Goal: Communication & Community: Share content

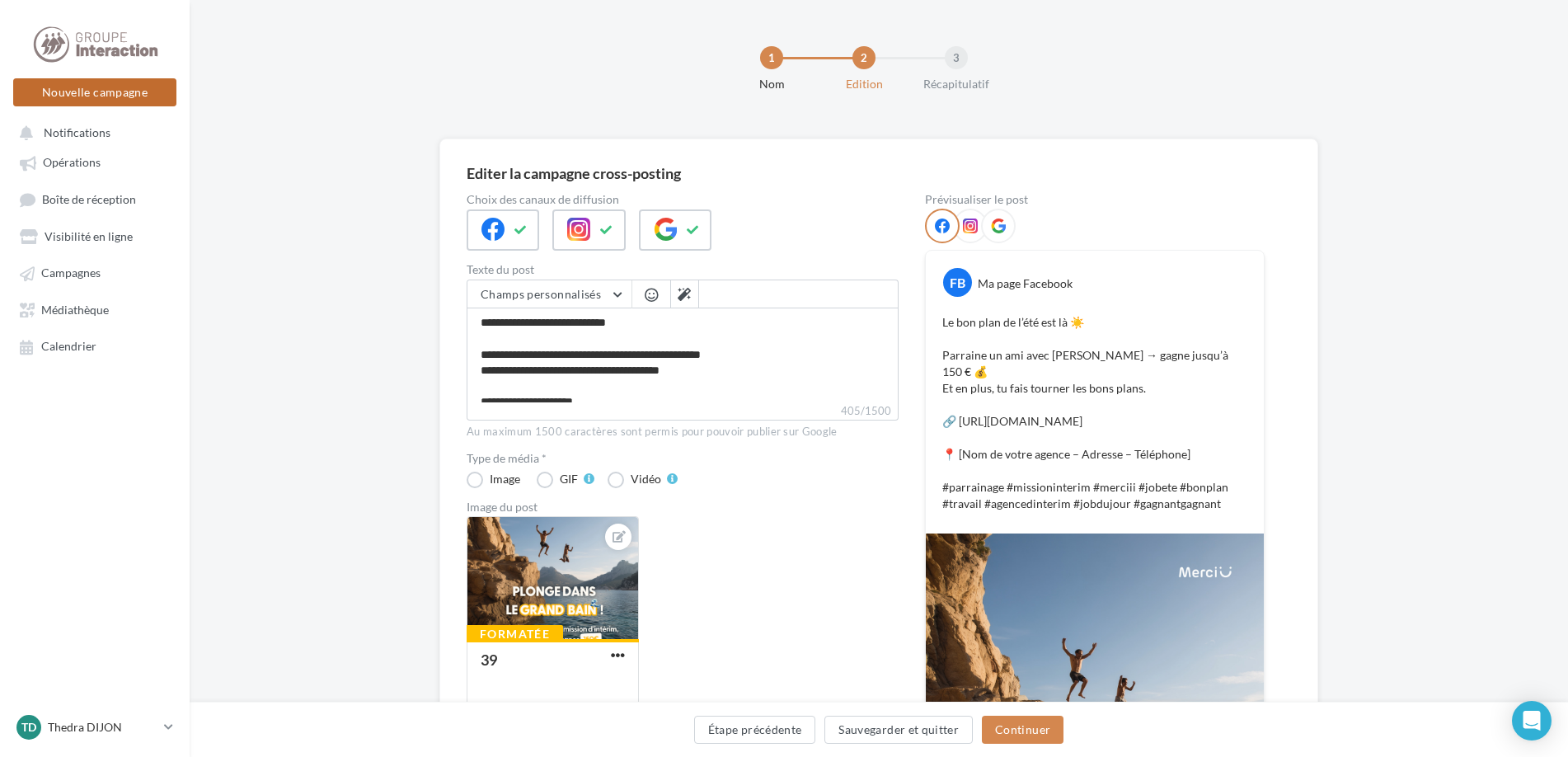
click at [130, 83] on button "Nouvelle campagne" at bounding box center [95, 92] width 164 height 28
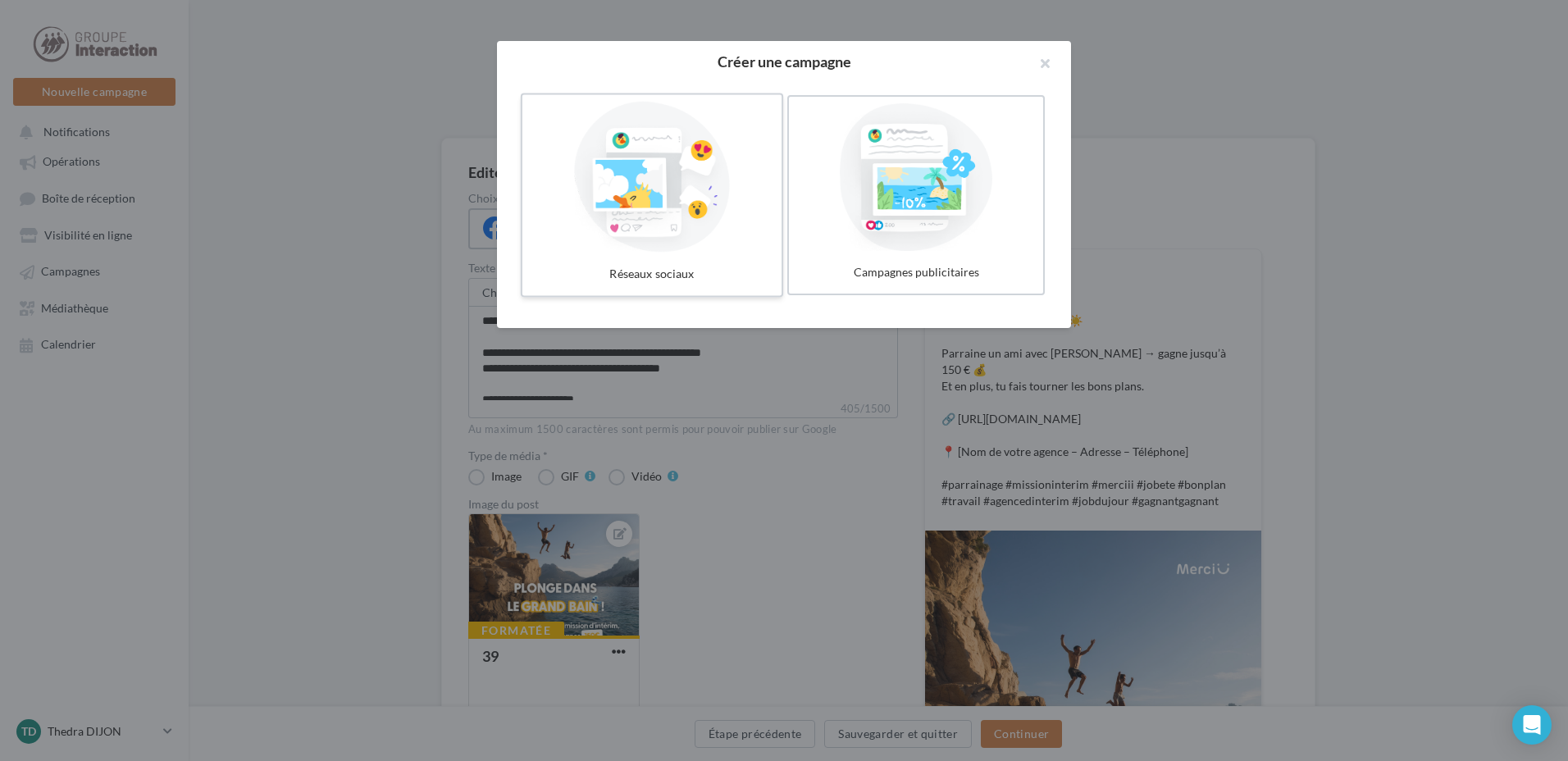
click at [718, 223] on div at bounding box center [652, 176] width 246 height 151
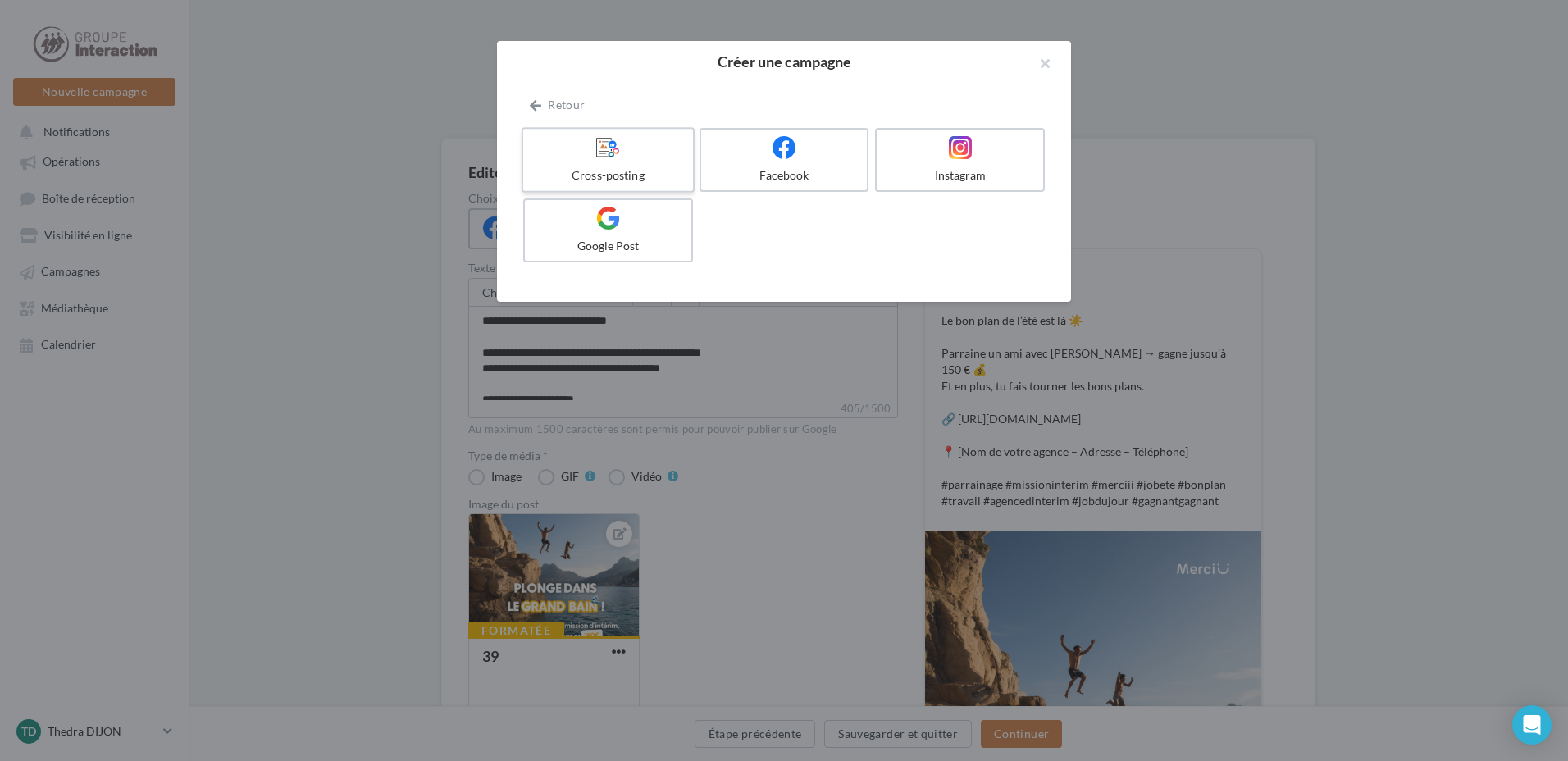
click at [604, 183] on div "Cross-posting" at bounding box center [608, 175] width 155 height 16
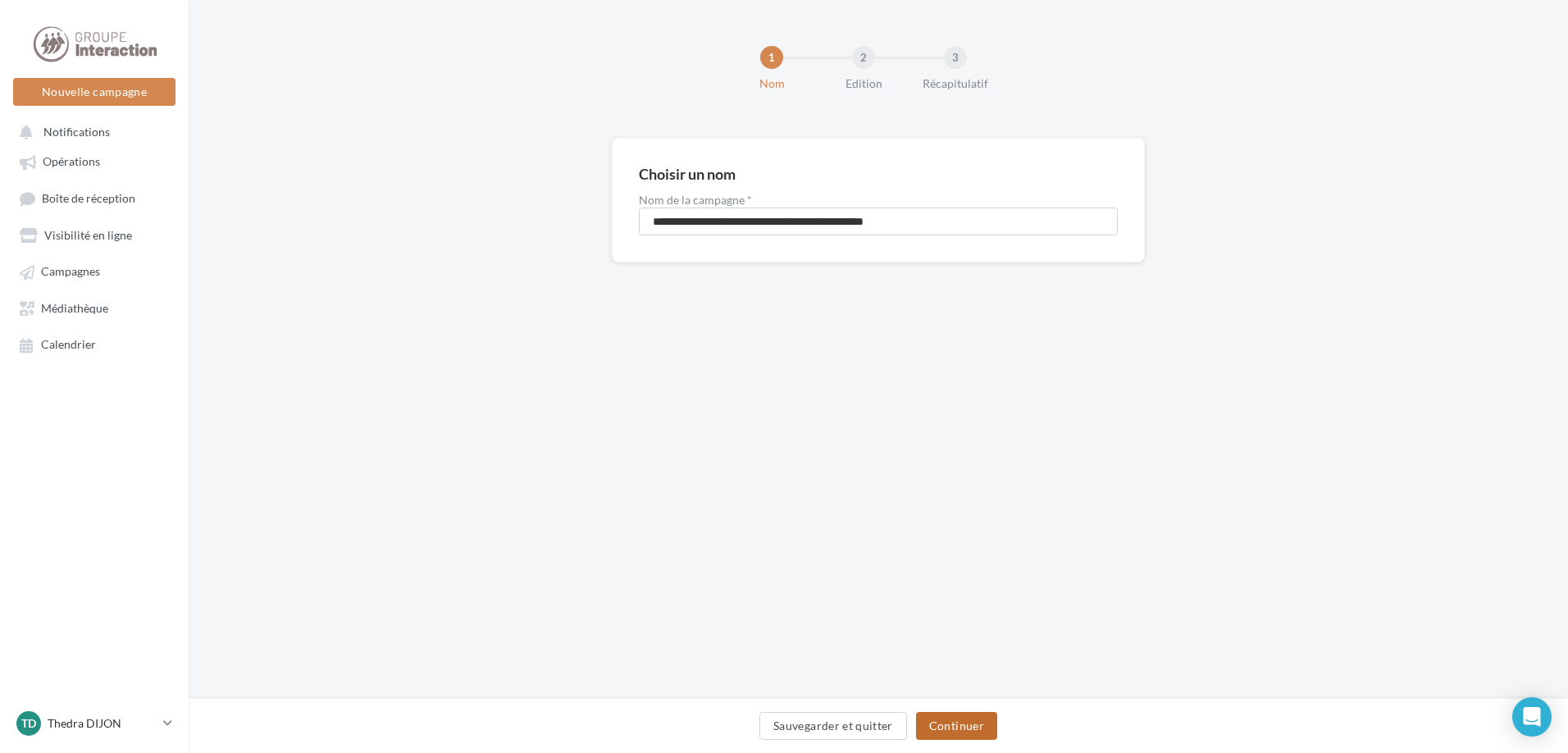
click at [954, 729] on button "Continuer" at bounding box center [956, 726] width 81 height 28
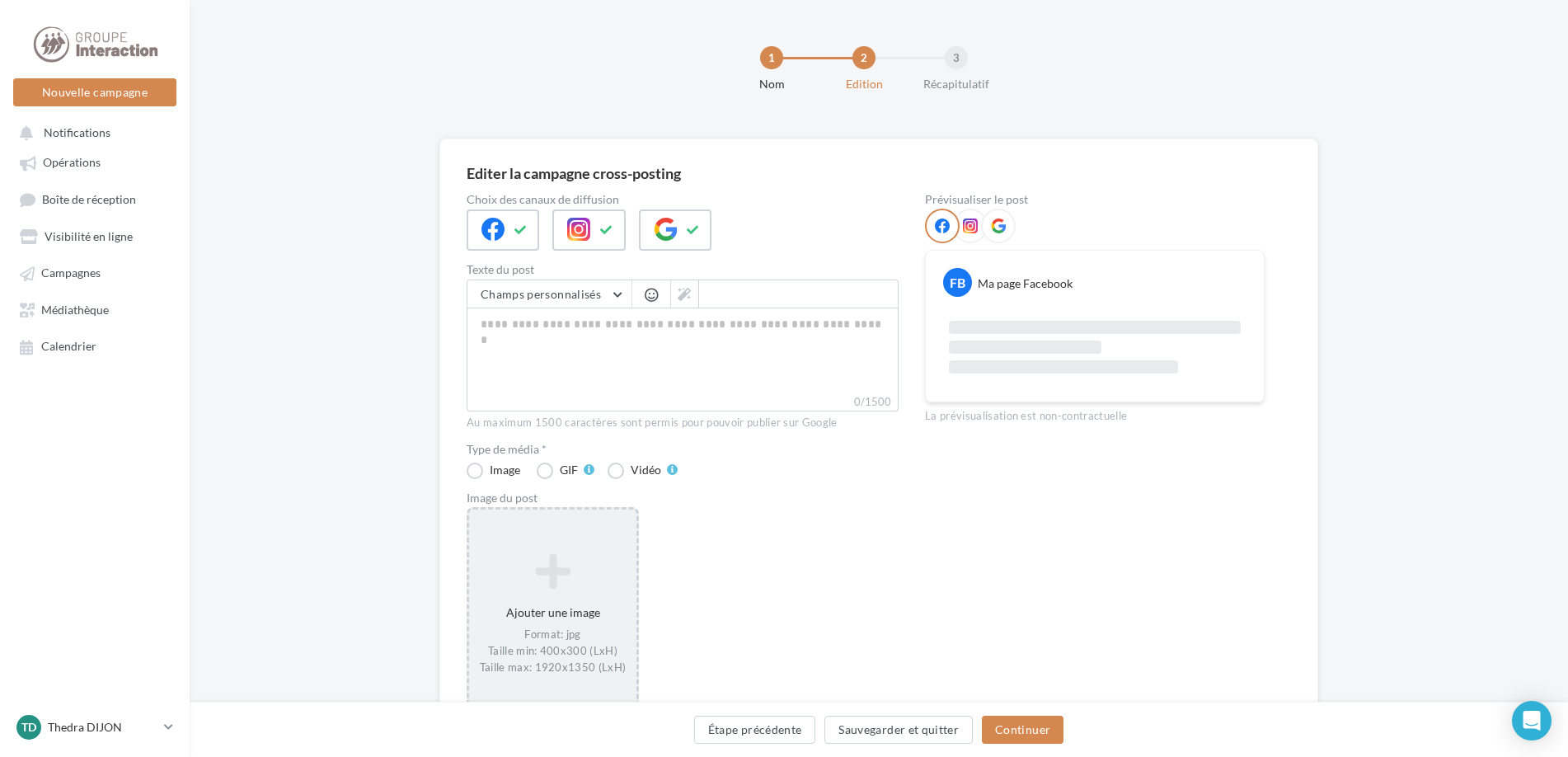
click at [558, 530] on div "Ajouter une image Format: jpg Taille min: 400x300 (LxH) Taille max: 1920x1350 (…" at bounding box center [553, 614] width 173 height 214
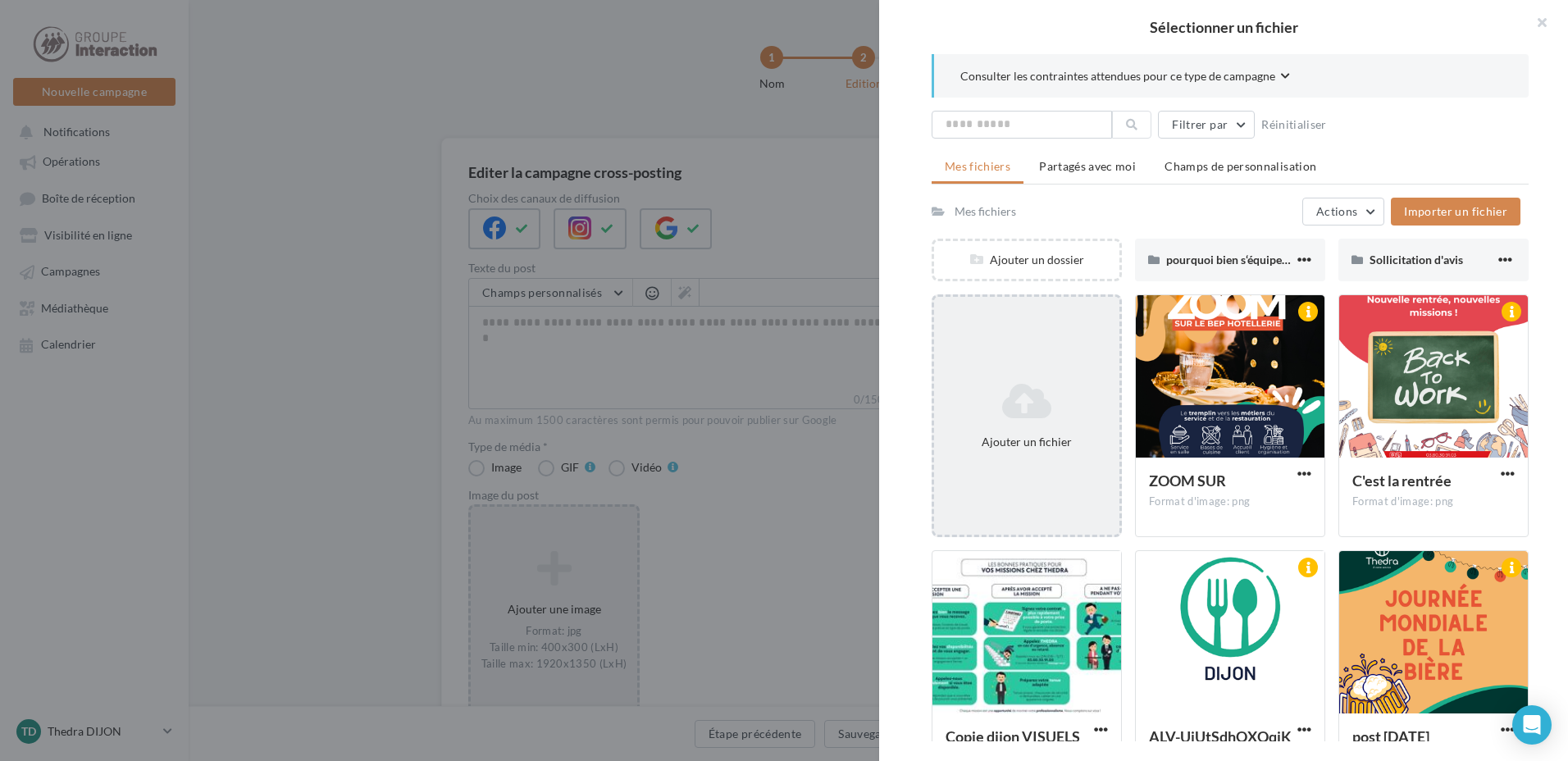
click at [1022, 338] on div "Ajouter un fichier" at bounding box center [1026, 416] width 190 height 243
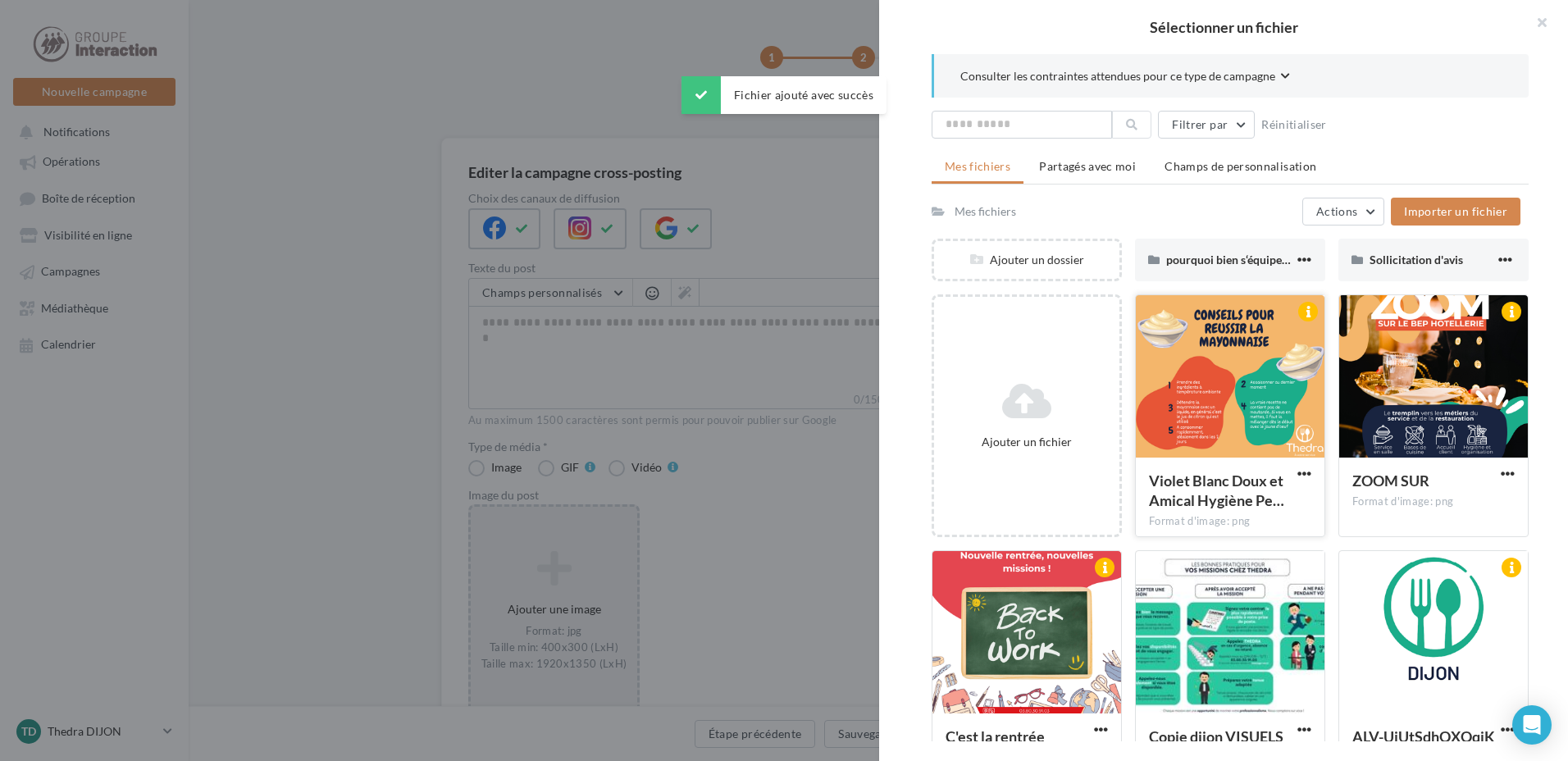
click at [1252, 419] on div at bounding box center [1230, 376] width 188 height 164
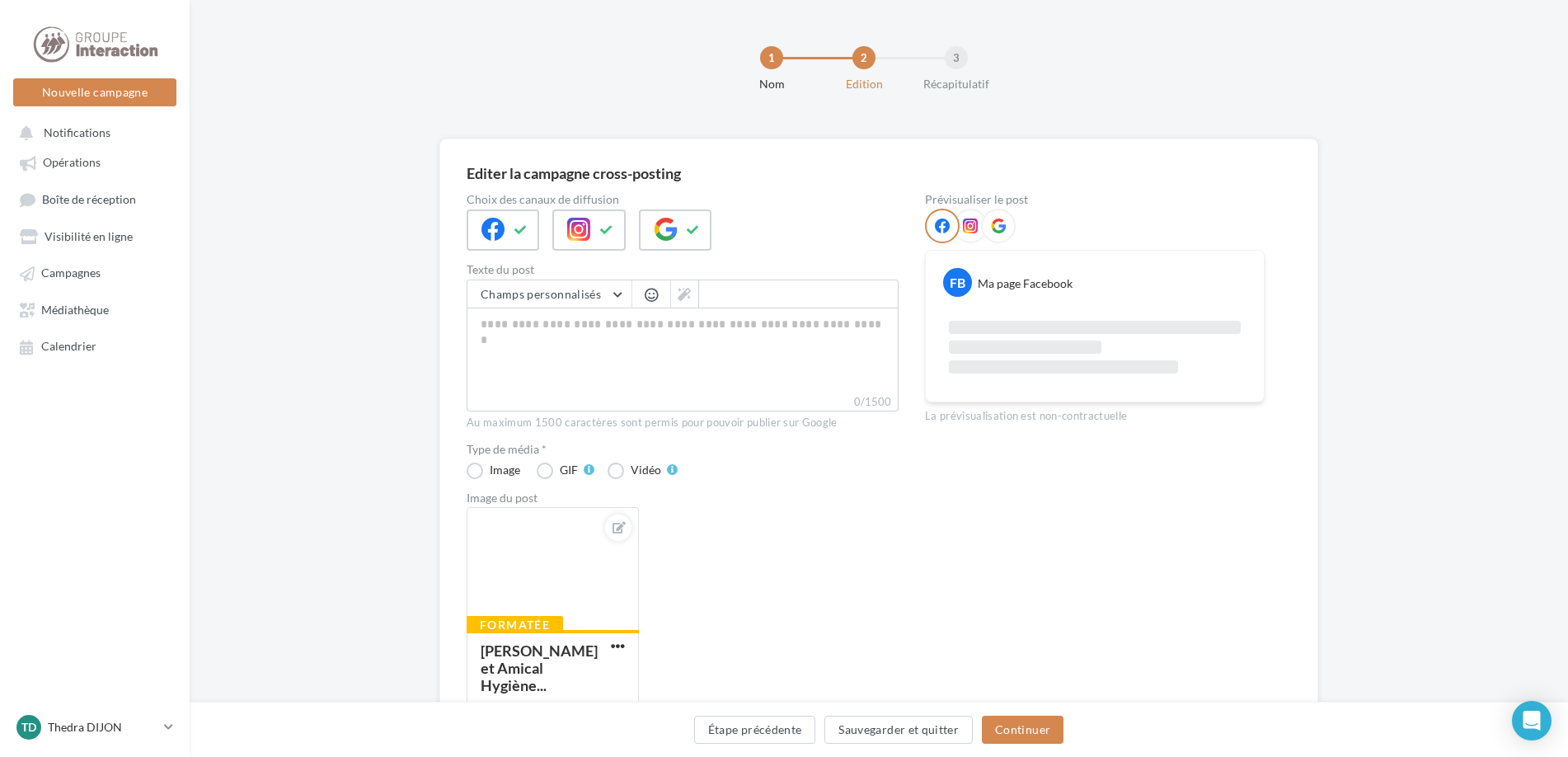
scroll to position [117, 0]
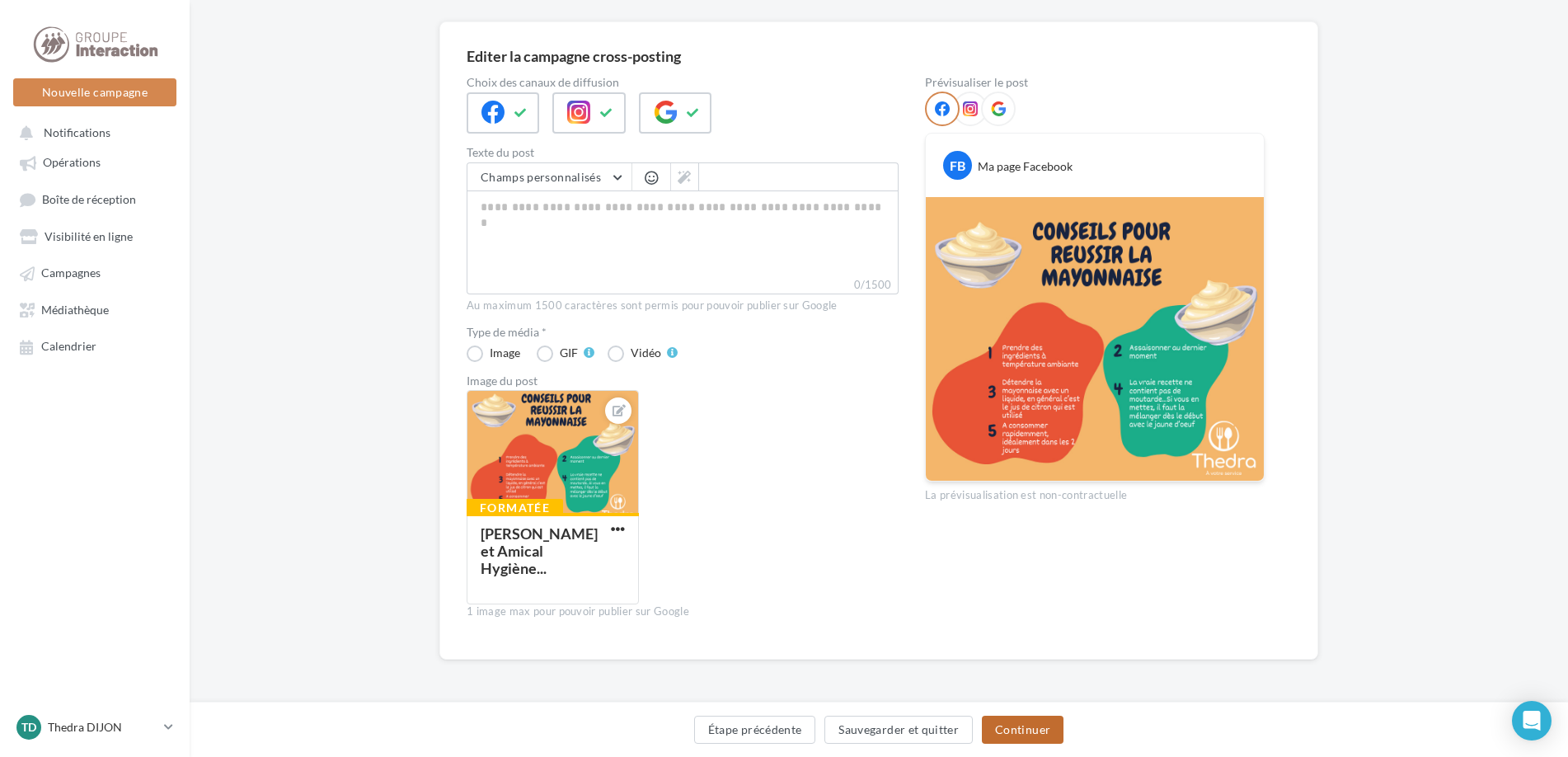
click at [1031, 738] on button "Continuer" at bounding box center [1022, 729] width 82 height 28
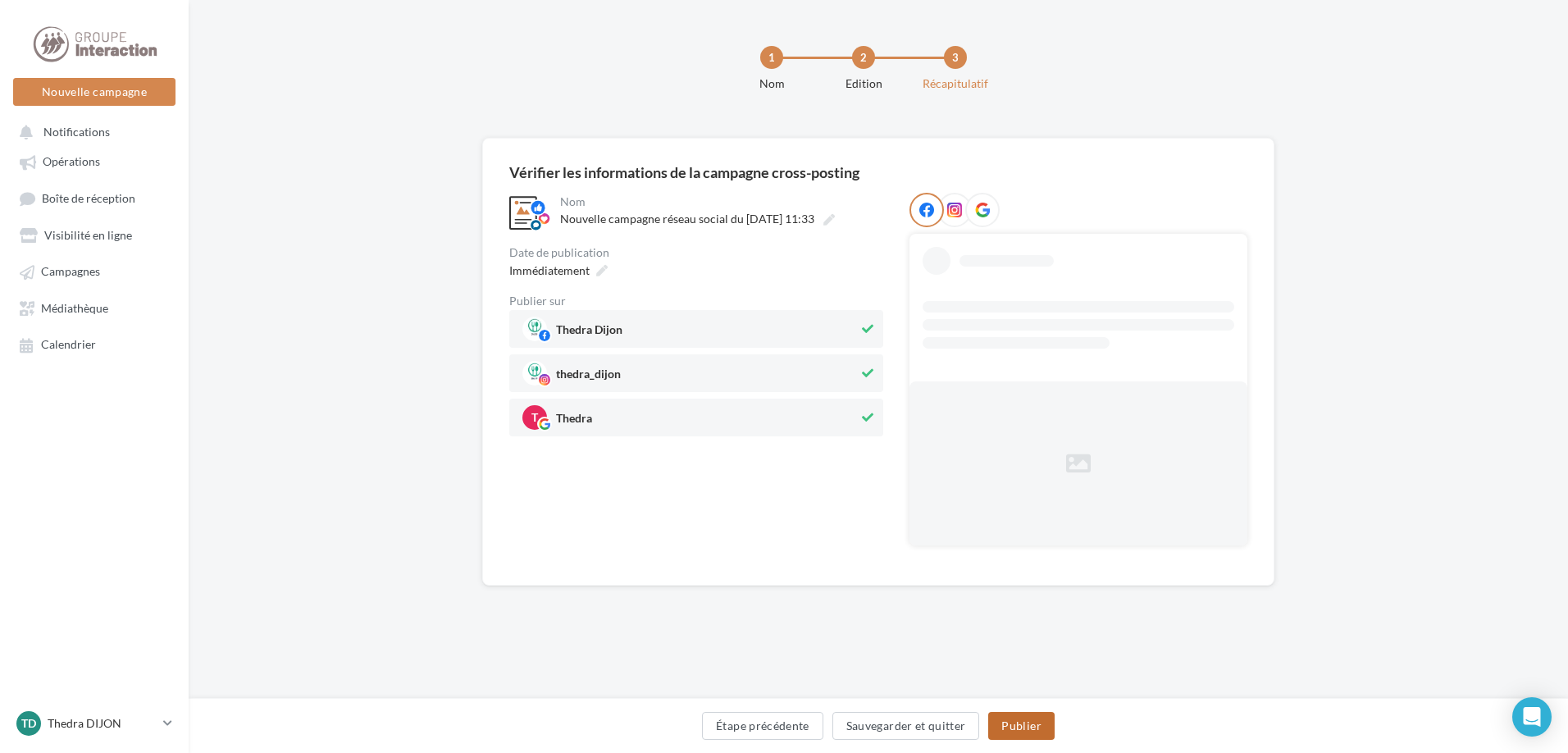
click at [1026, 714] on button "Publier" at bounding box center [1021, 726] width 66 height 28
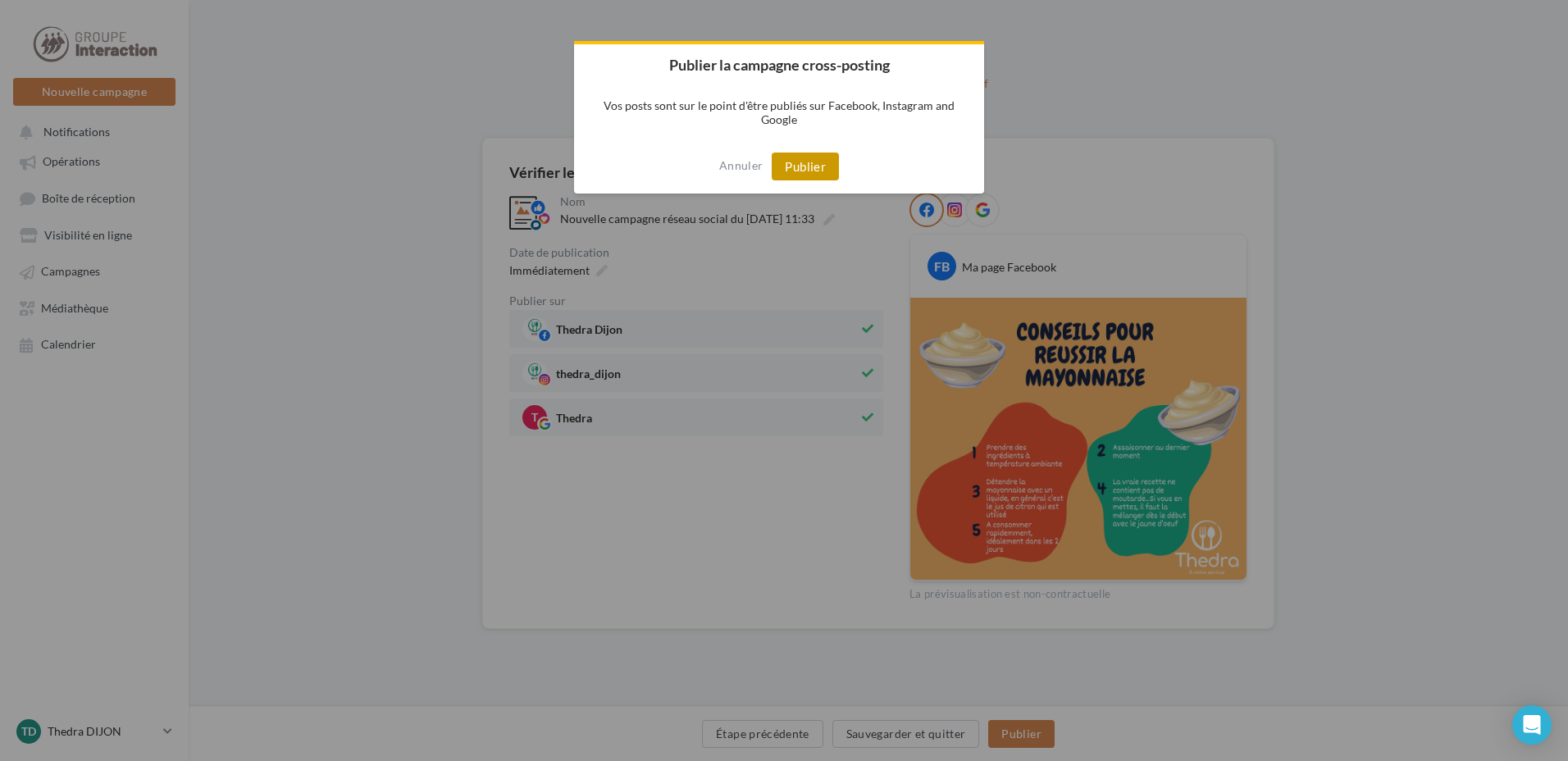
click at [798, 166] on button "Publier" at bounding box center [805, 166] width 68 height 28
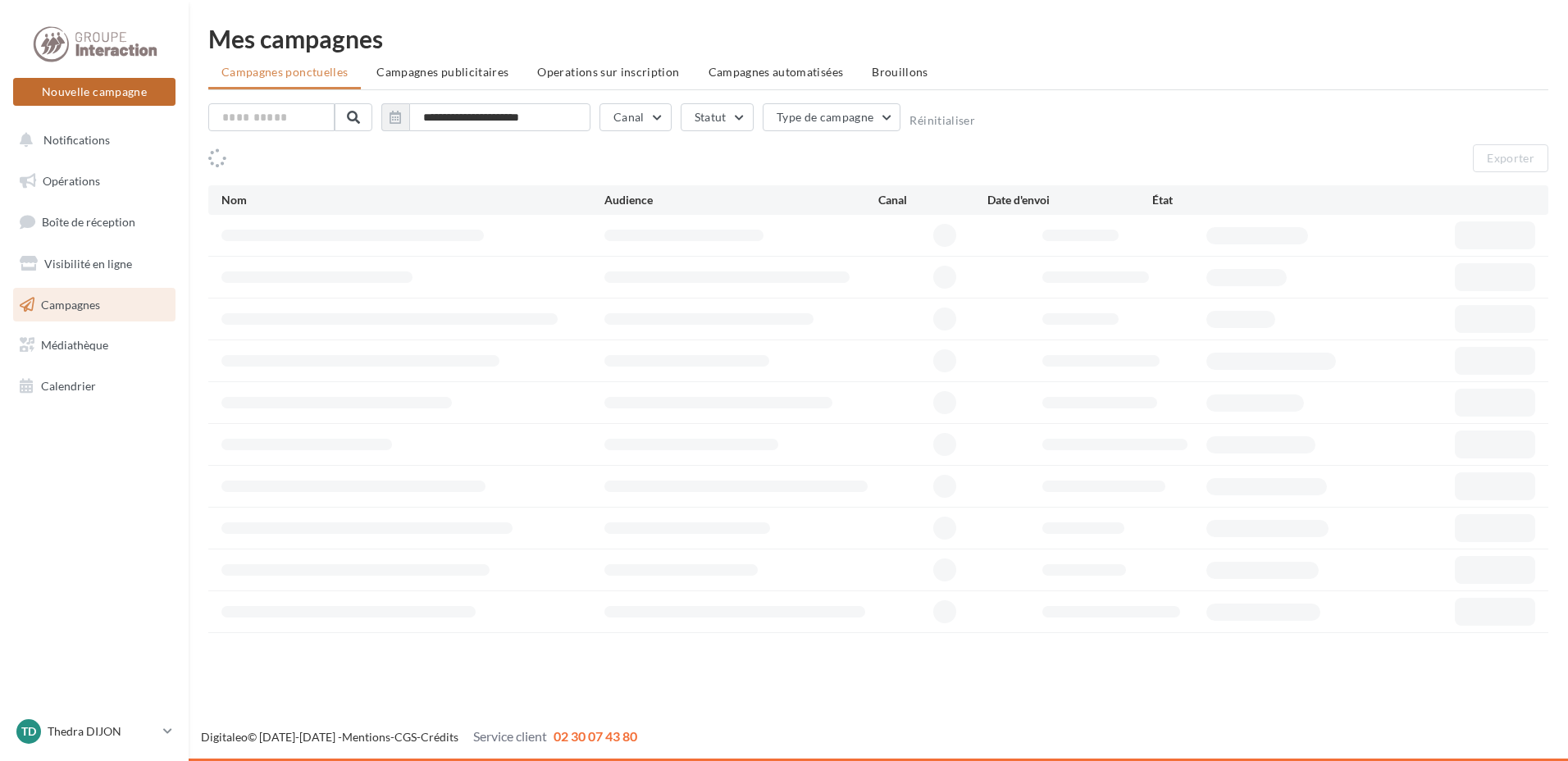
click at [121, 91] on button "Nouvelle campagne" at bounding box center [94, 91] width 163 height 28
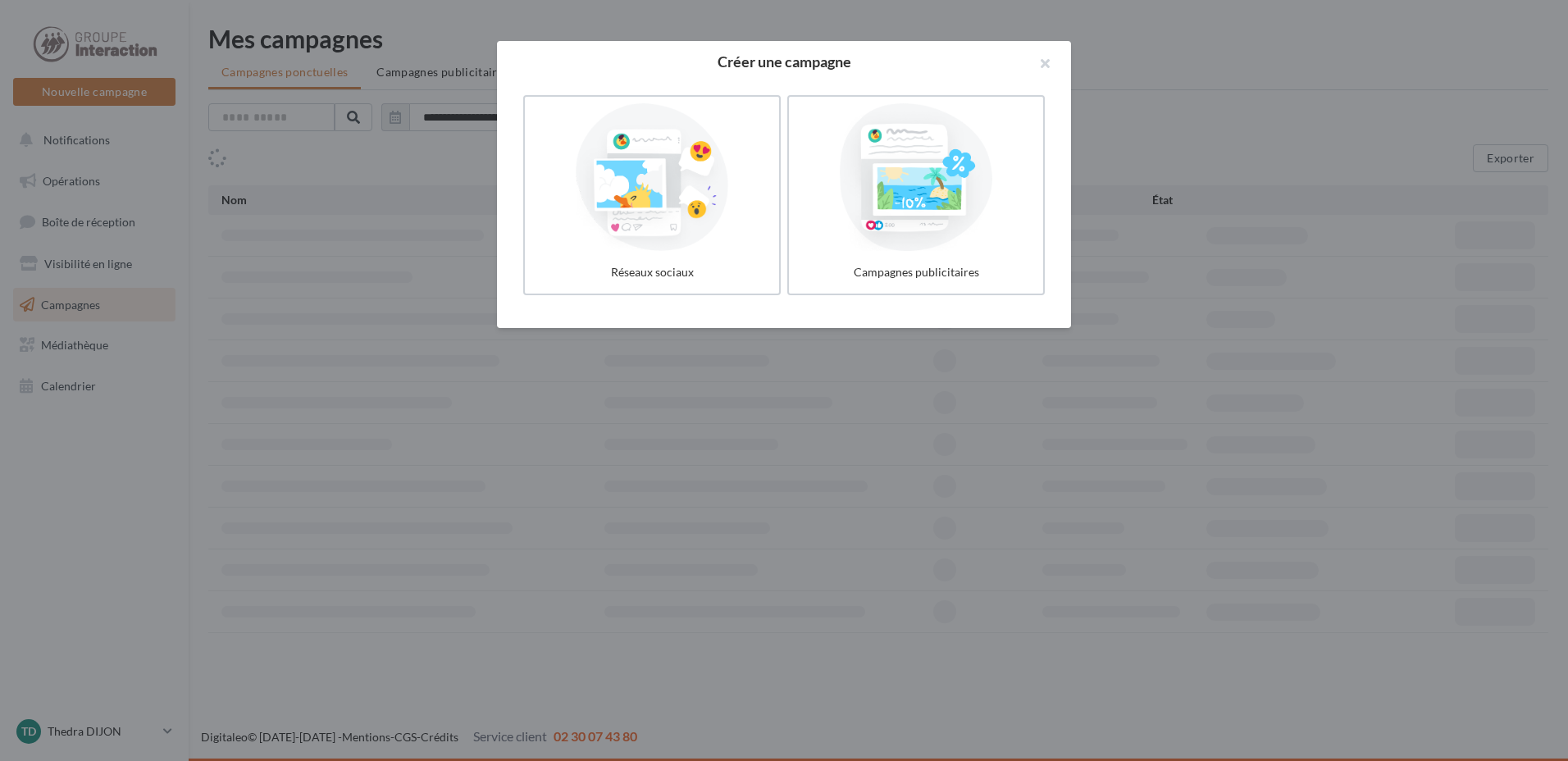
click at [702, 234] on div at bounding box center [652, 177] width 241 height 148
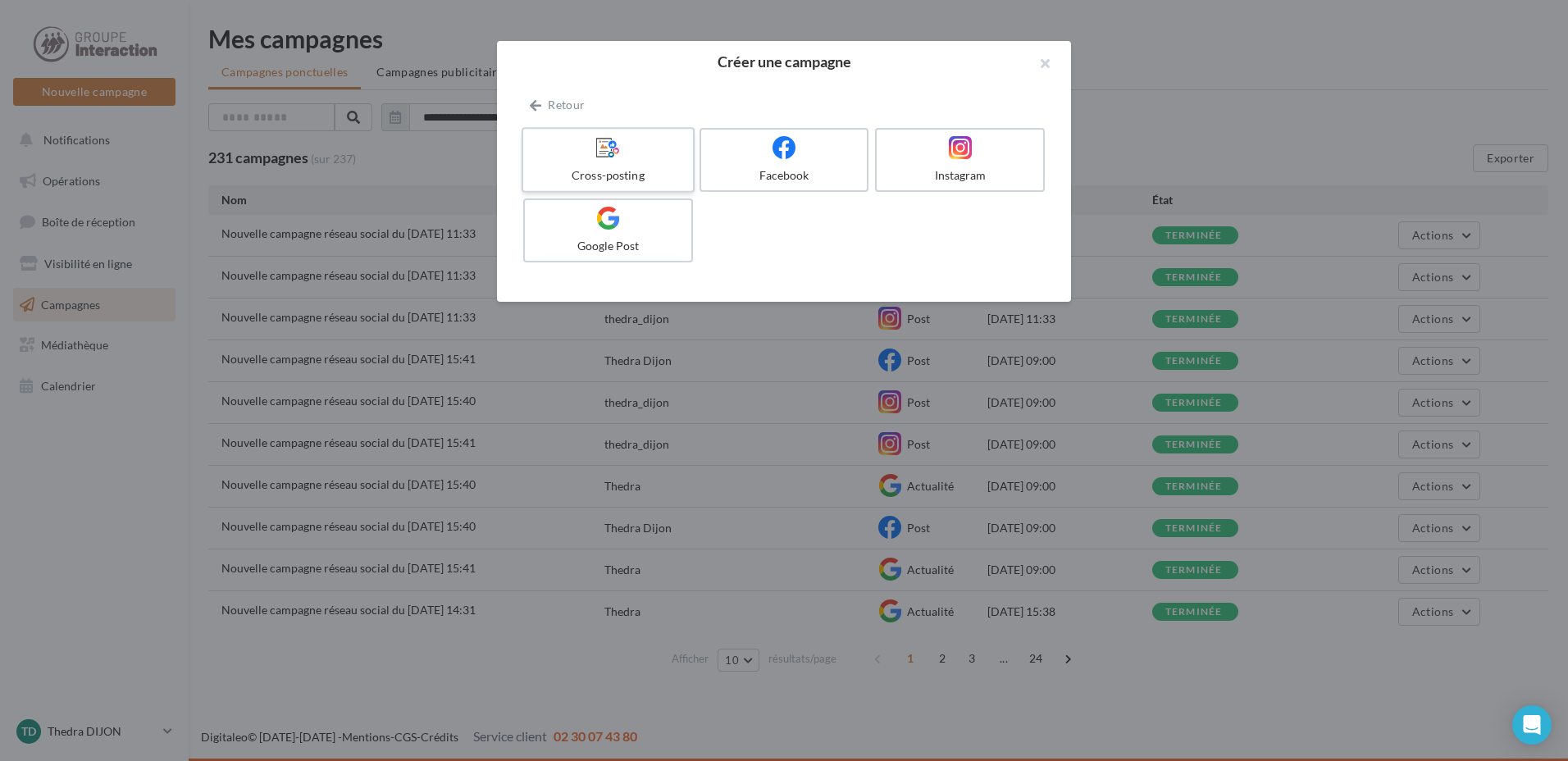
click at [634, 145] on div at bounding box center [608, 148] width 155 height 26
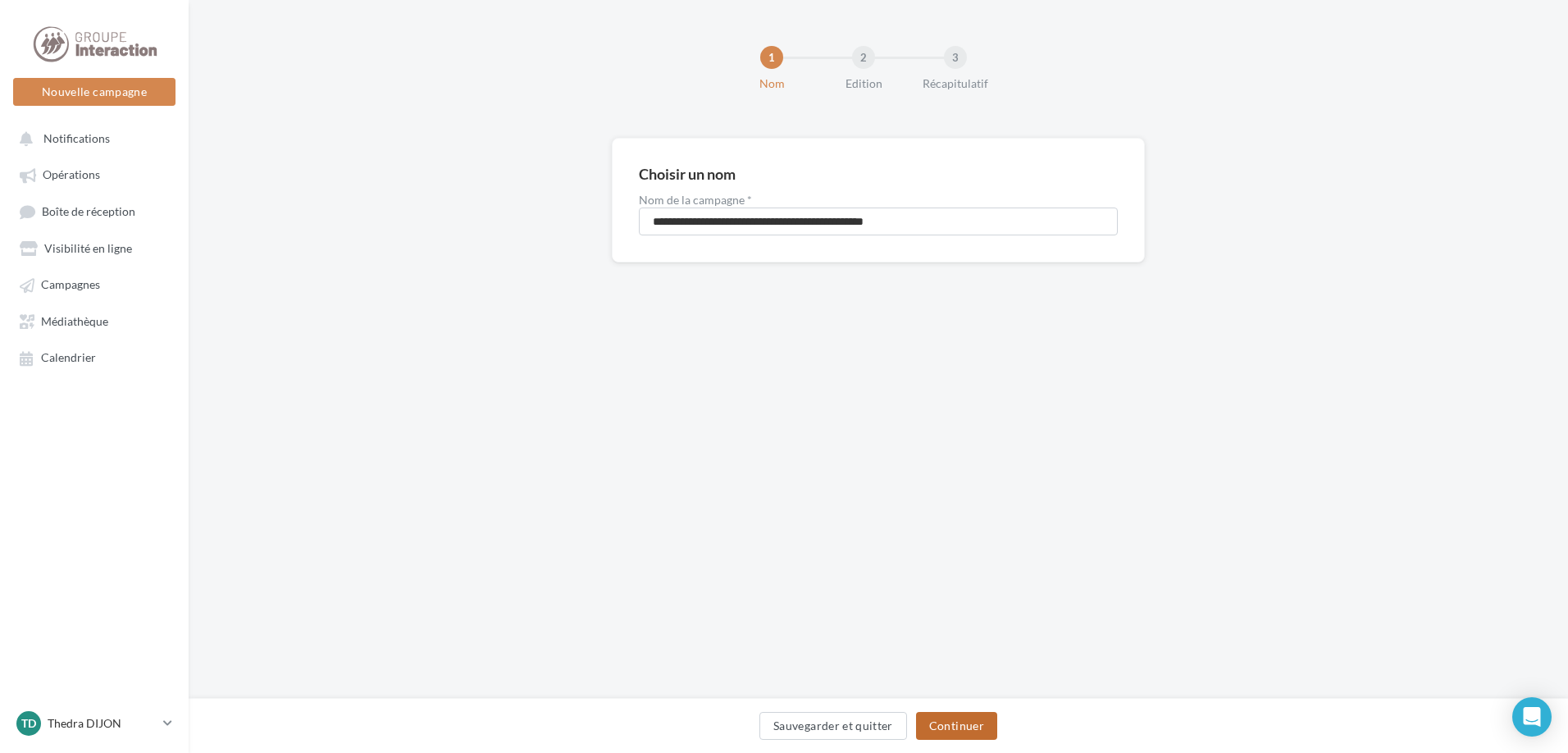
click at [948, 713] on button "Continuer" at bounding box center [956, 726] width 81 height 28
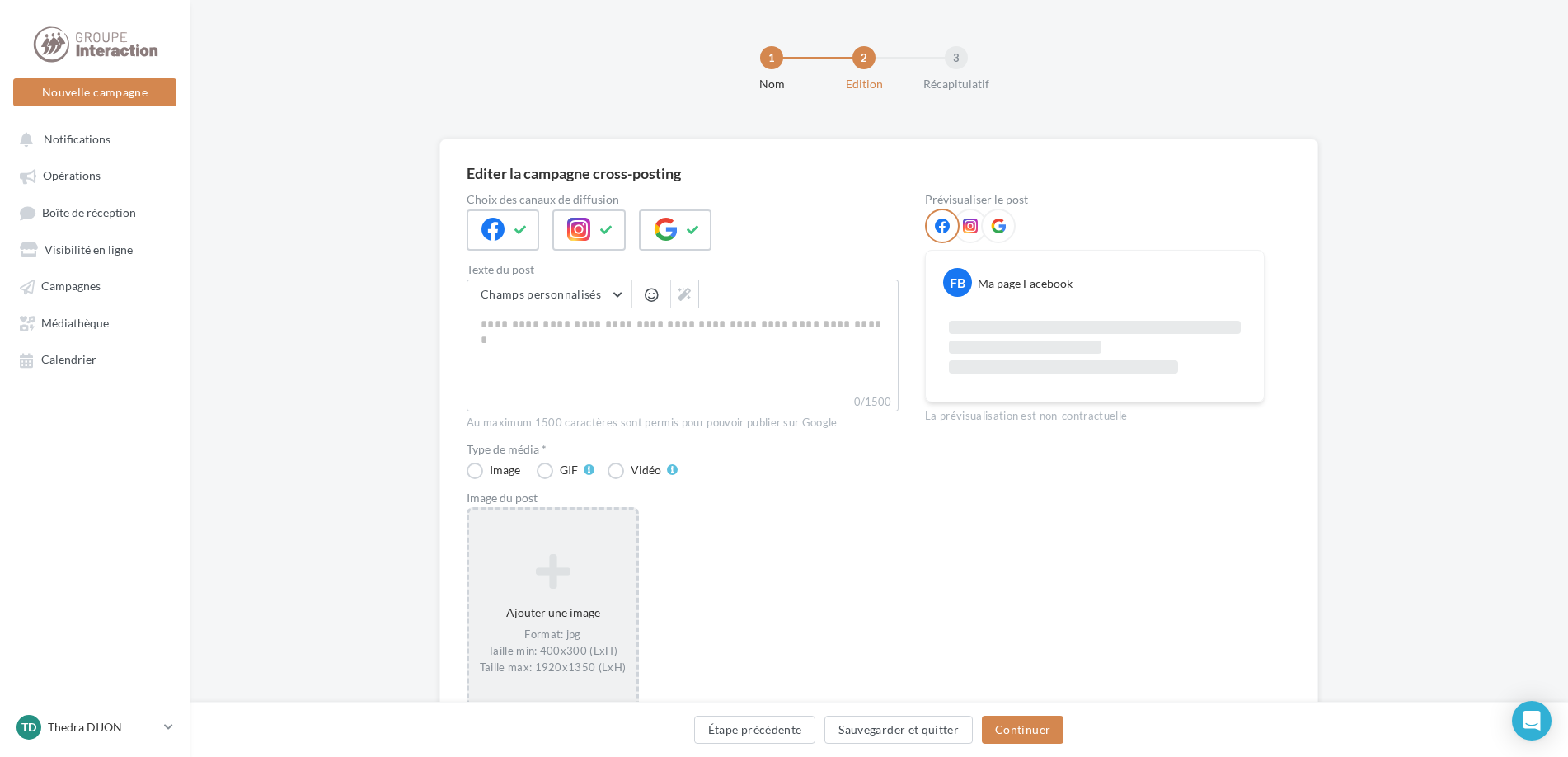
click at [566, 534] on div "Ajouter une image Format: jpg Taille min: 400x300 (LxH) Taille max: 1920x1350 (…" at bounding box center [553, 614] width 173 height 214
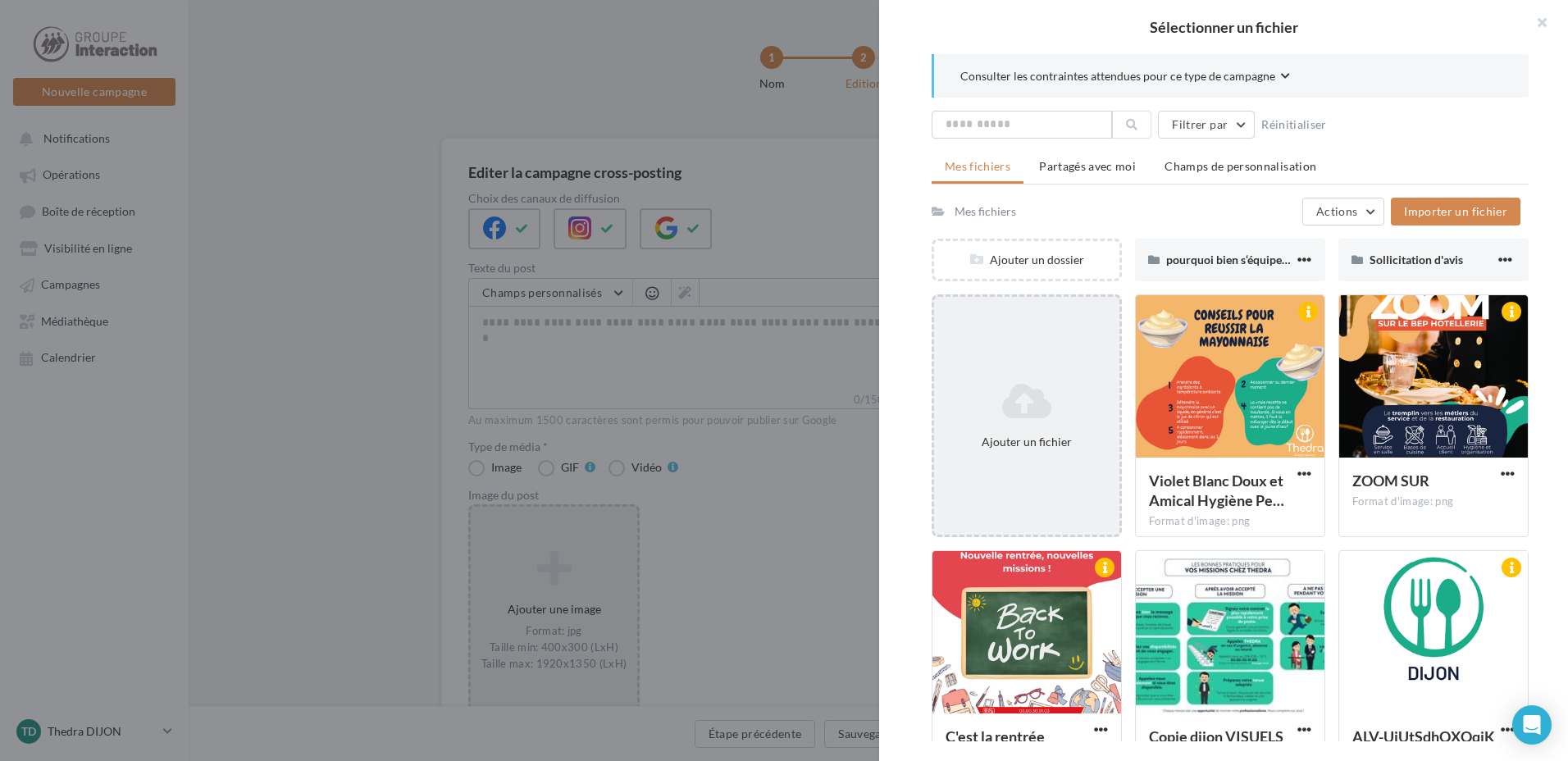
click at [1059, 352] on div "Ajouter un fichier" at bounding box center [1026, 416] width 190 height 243
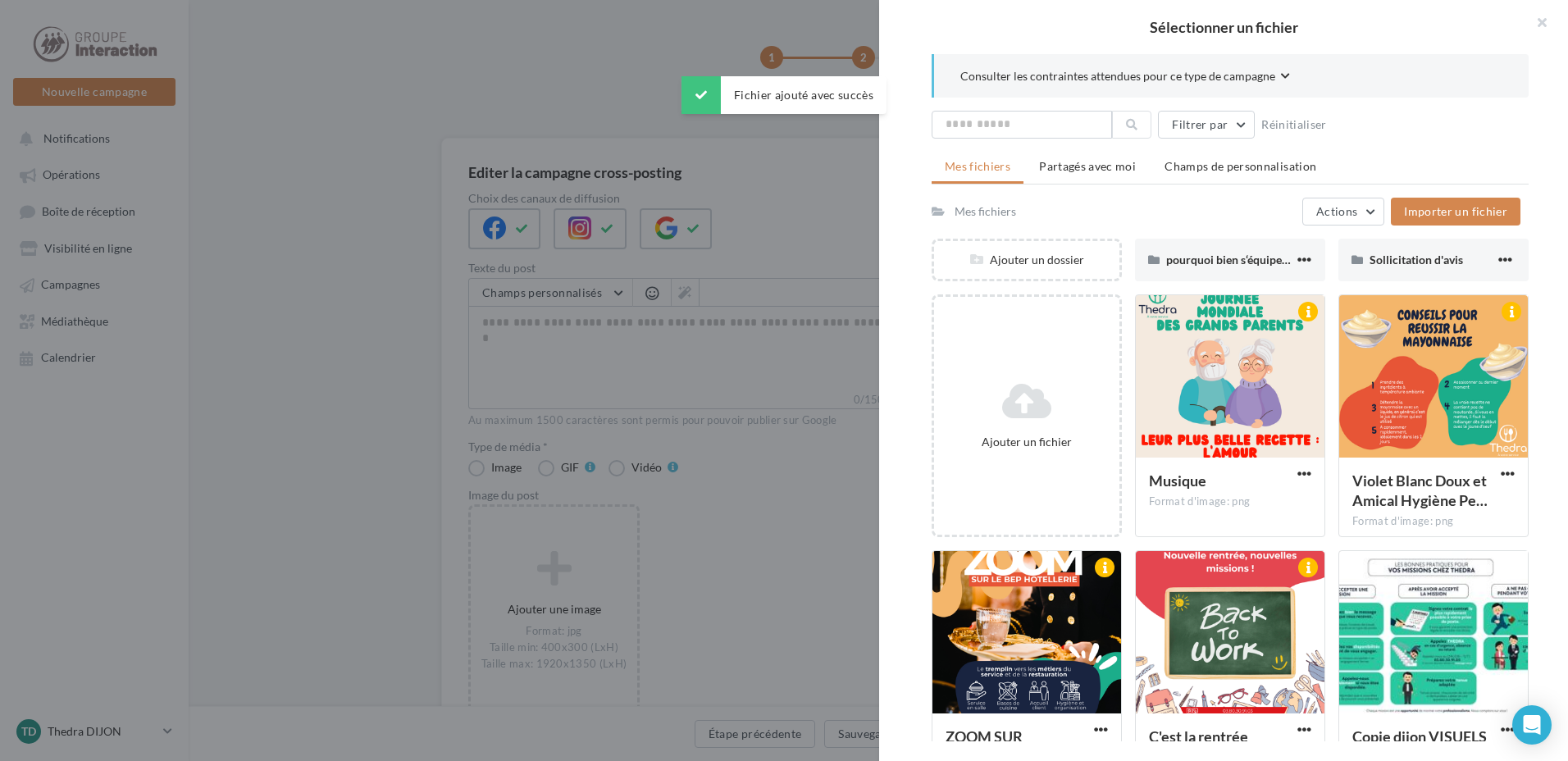
click at [1198, 422] on div at bounding box center [1230, 376] width 188 height 164
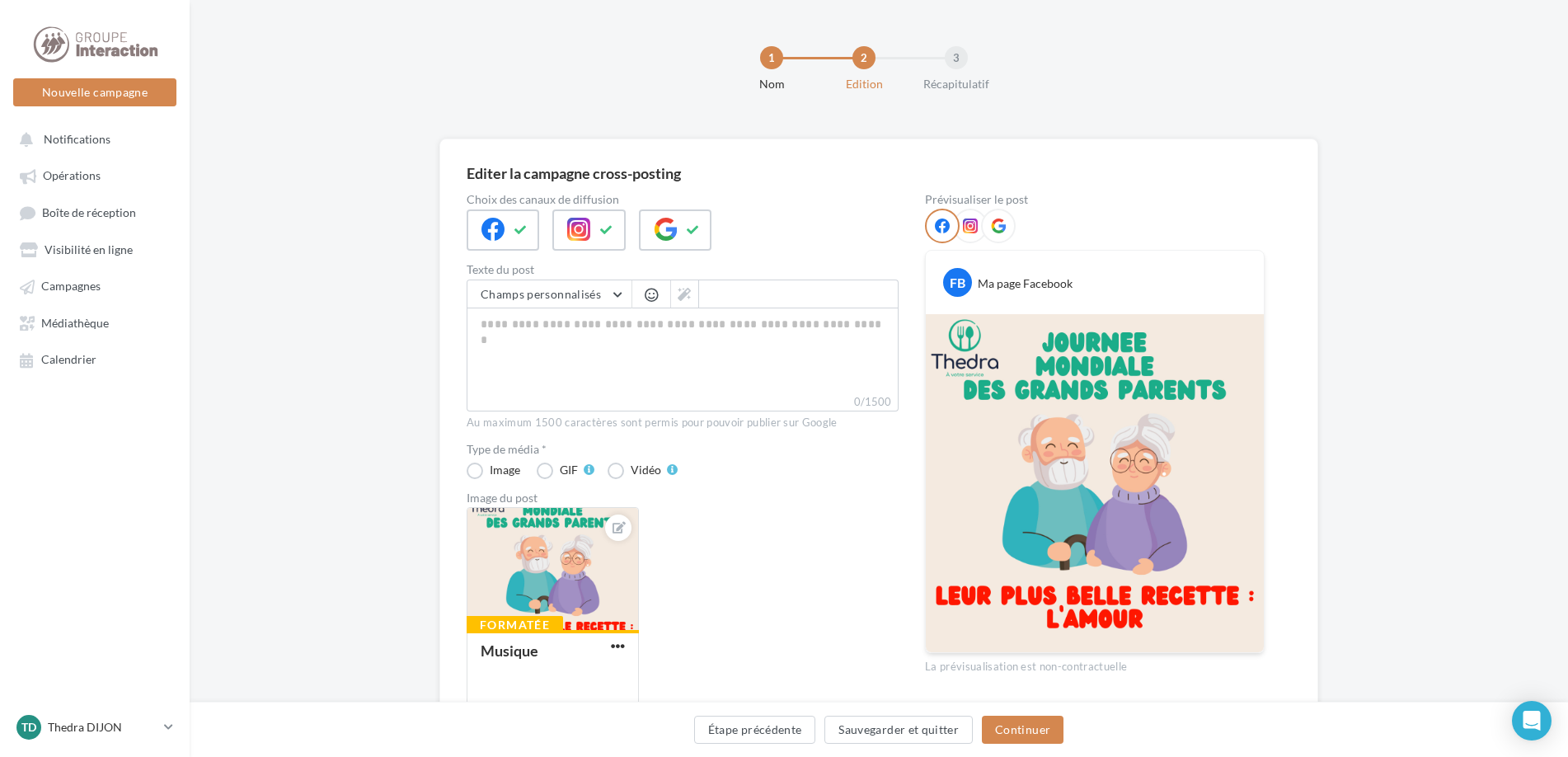
scroll to position [117, 0]
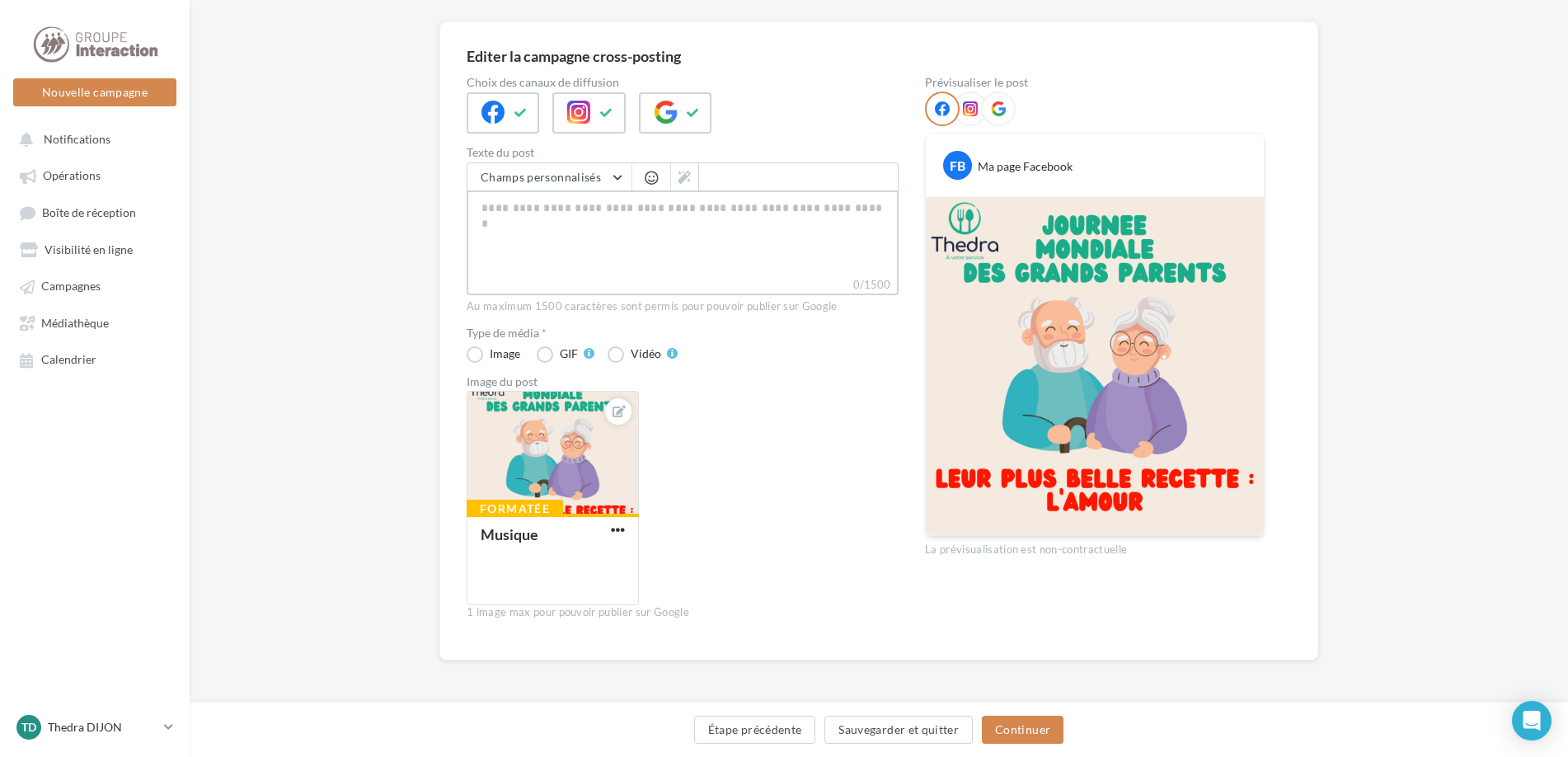
click at [566, 202] on textarea "0/1500" at bounding box center [682, 232] width 432 height 85
paste textarea "**********"
type textarea "**********"
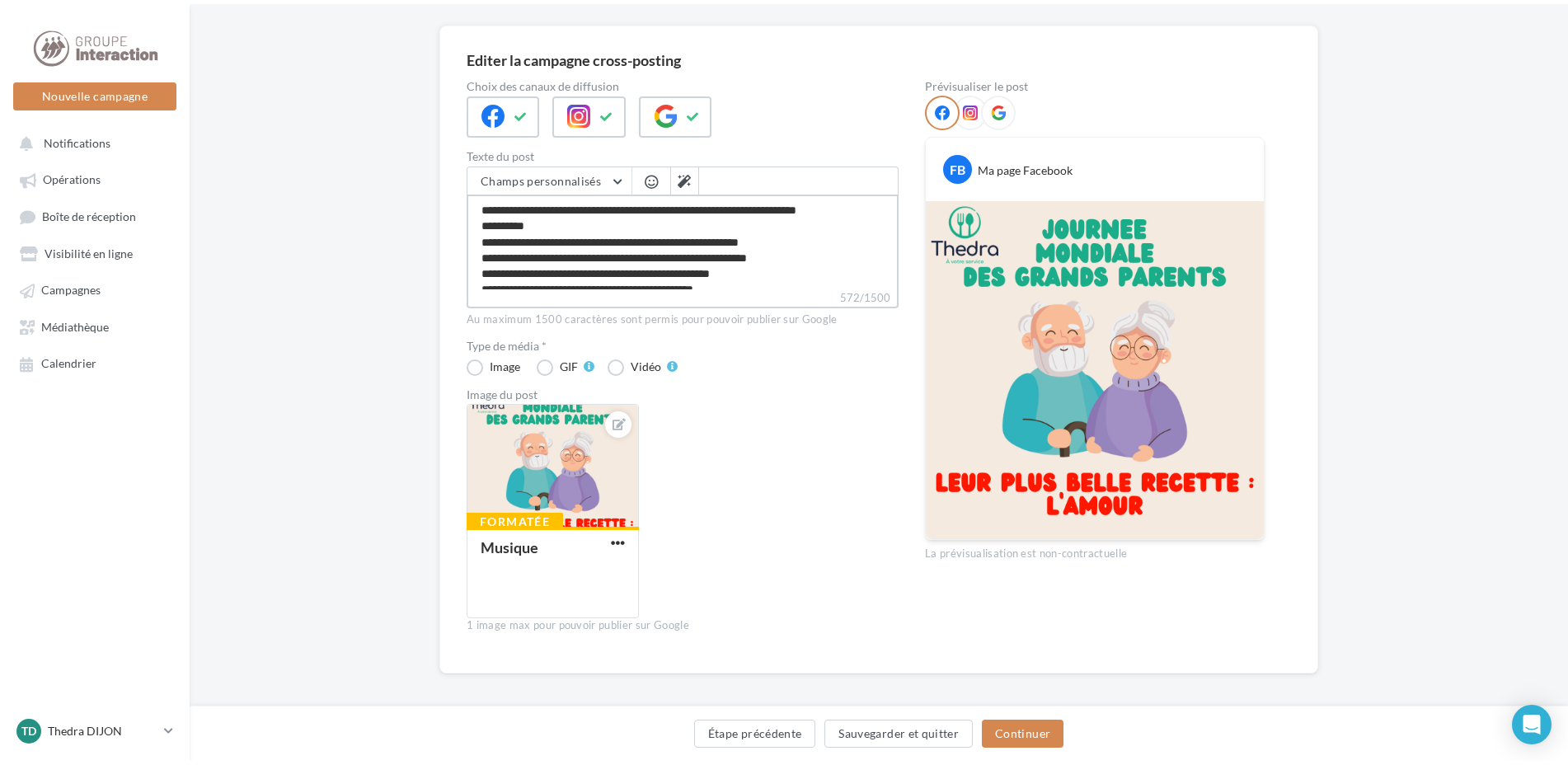
scroll to position [0, 0]
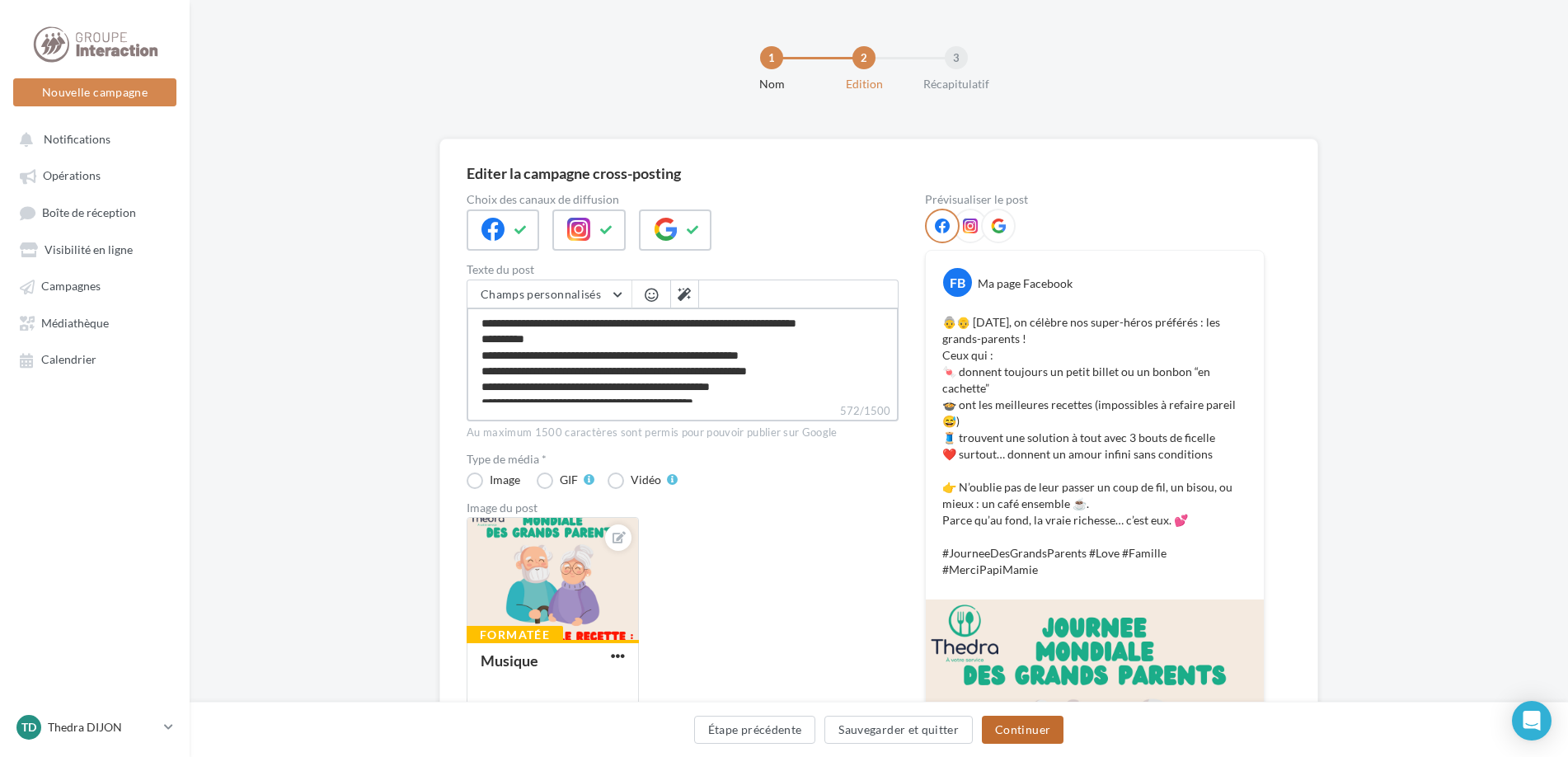
type textarea "**********"
click at [1033, 730] on button "Continuer" at bounding box center [1022, 729] width 82 height 28
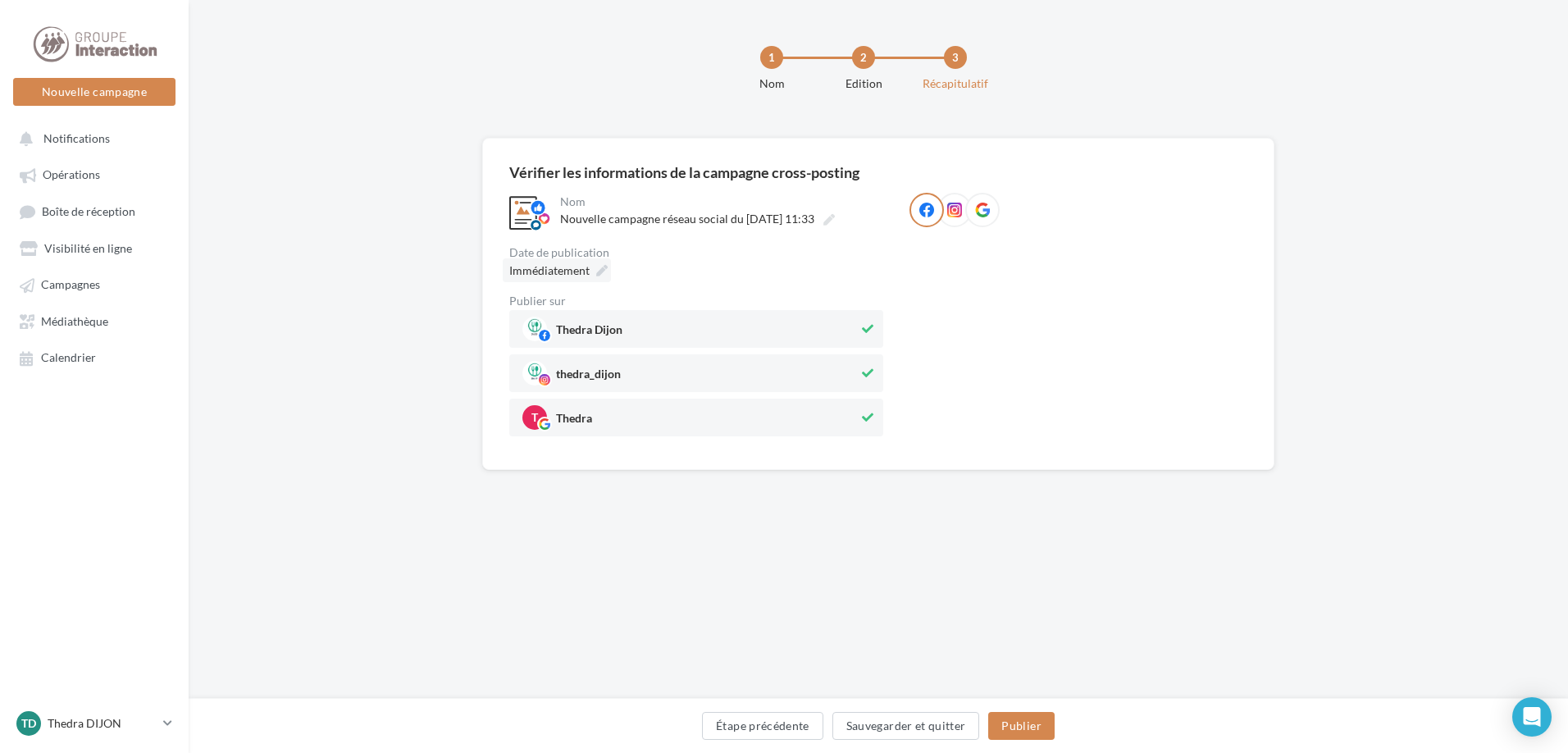
click at [590, 264] on div "Immédiatement" at bounding box center [556, 270] width 108 height 24
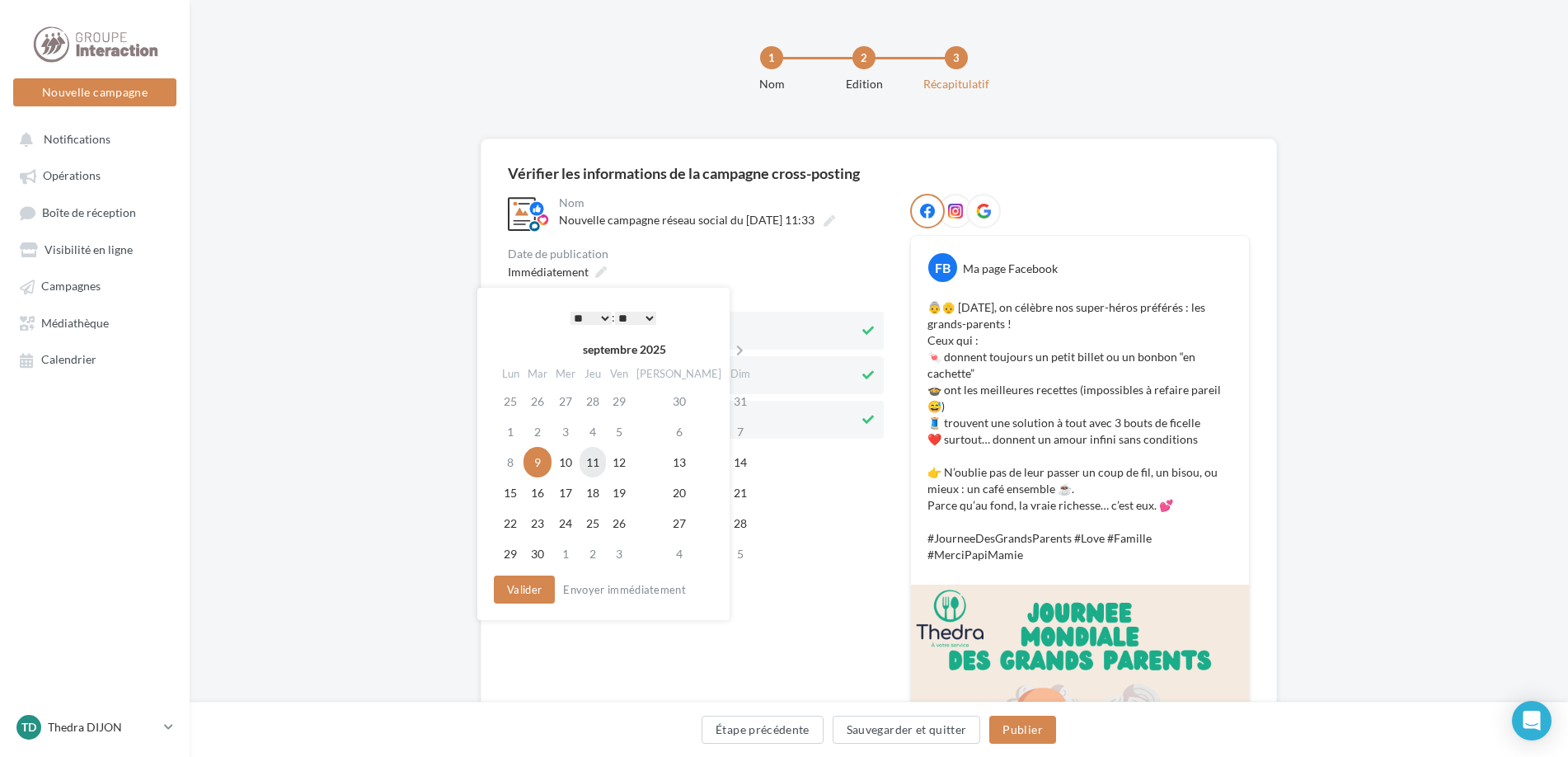
click at [592, 468] on td "11" at bounding box center [592, 461] width 27 height 30
click at [595, 317] on select "* * * * * * * * * * ** ** ** ** ** ** ** ** ** ** ** ** ** **" at bounding box center [586, 318] width 41 height 13
click at [828, 497] on div "**********" at bounding box center [695, 569] width 376 height 751
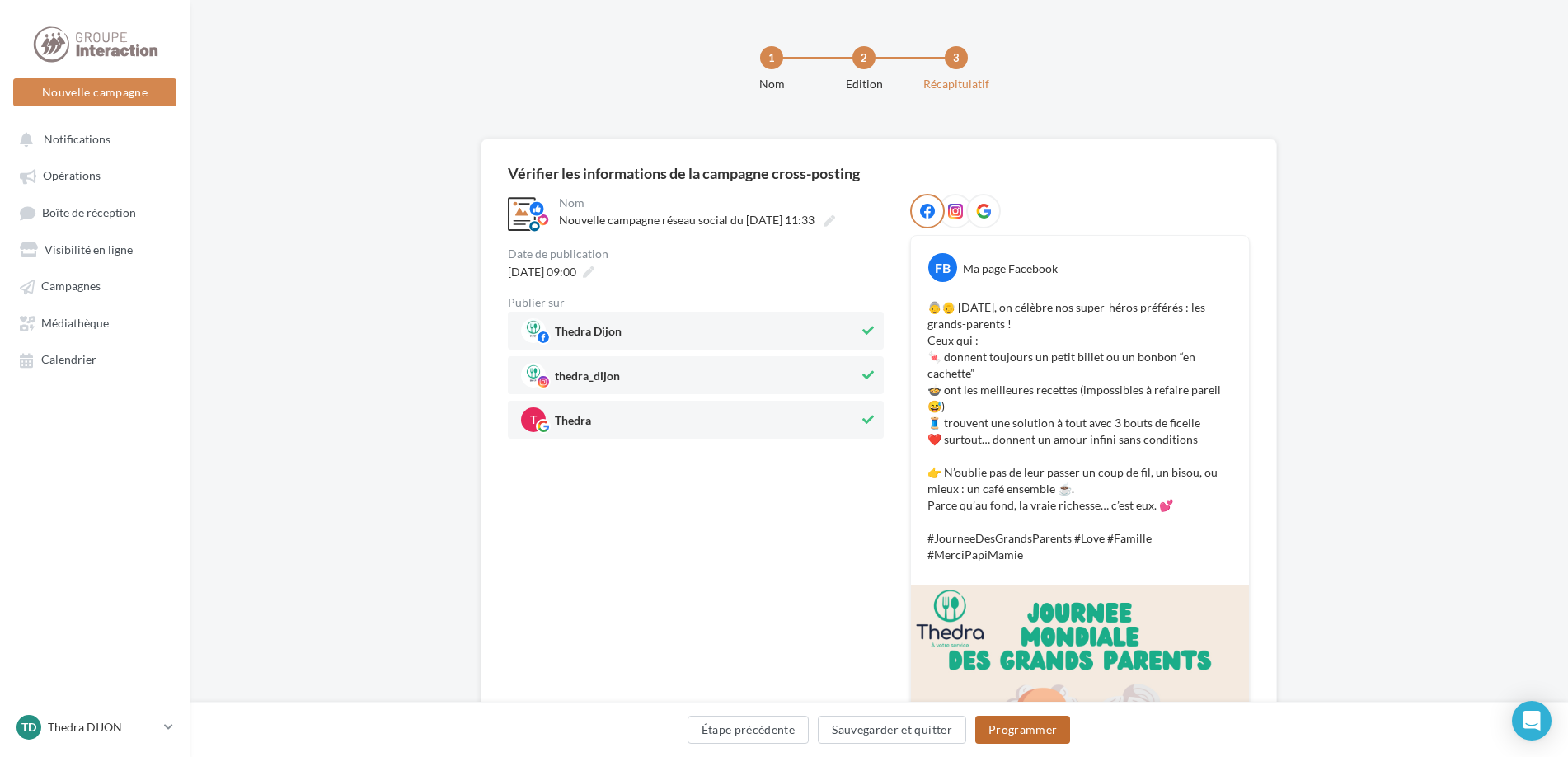
click at [1022, 731] on button "Programmer" at bounding box center [1022, 729] width 96 height 28
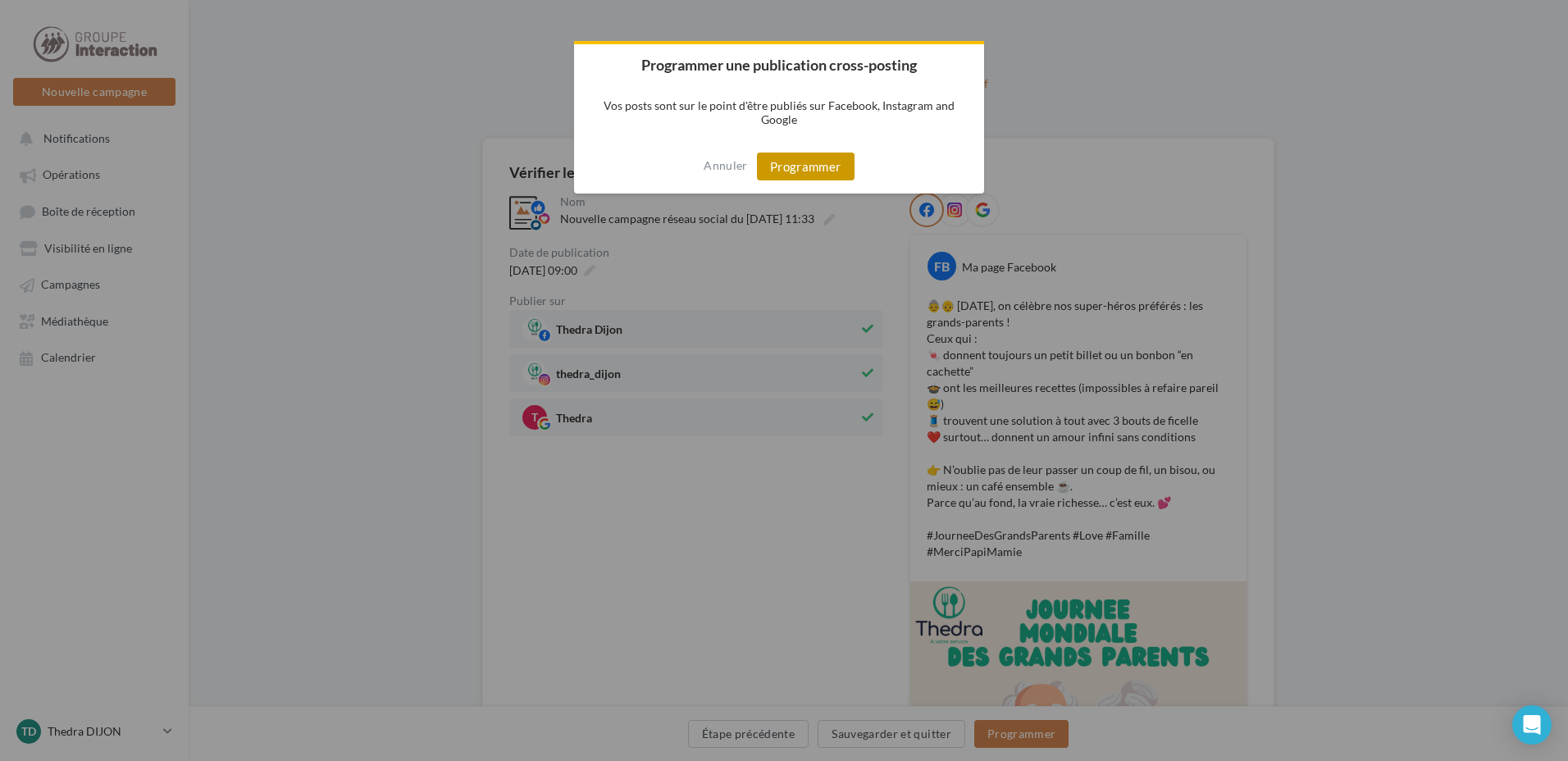
click at [823, 166] on button "Programmer" at bounding box center [805, 166] width 98 height 28
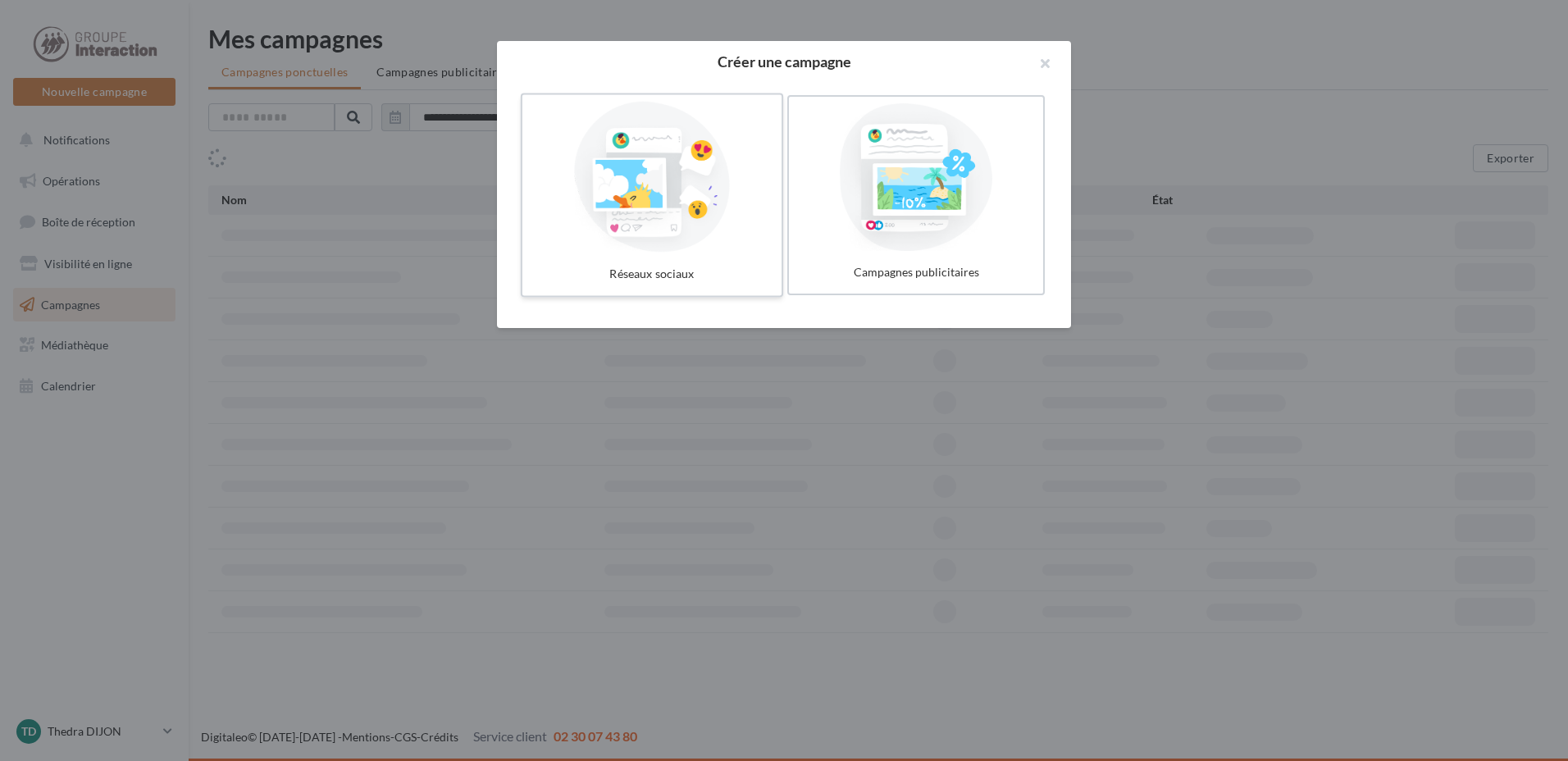
click at [619, 180] on div at bounding box center [652, 176] width 246 height 151
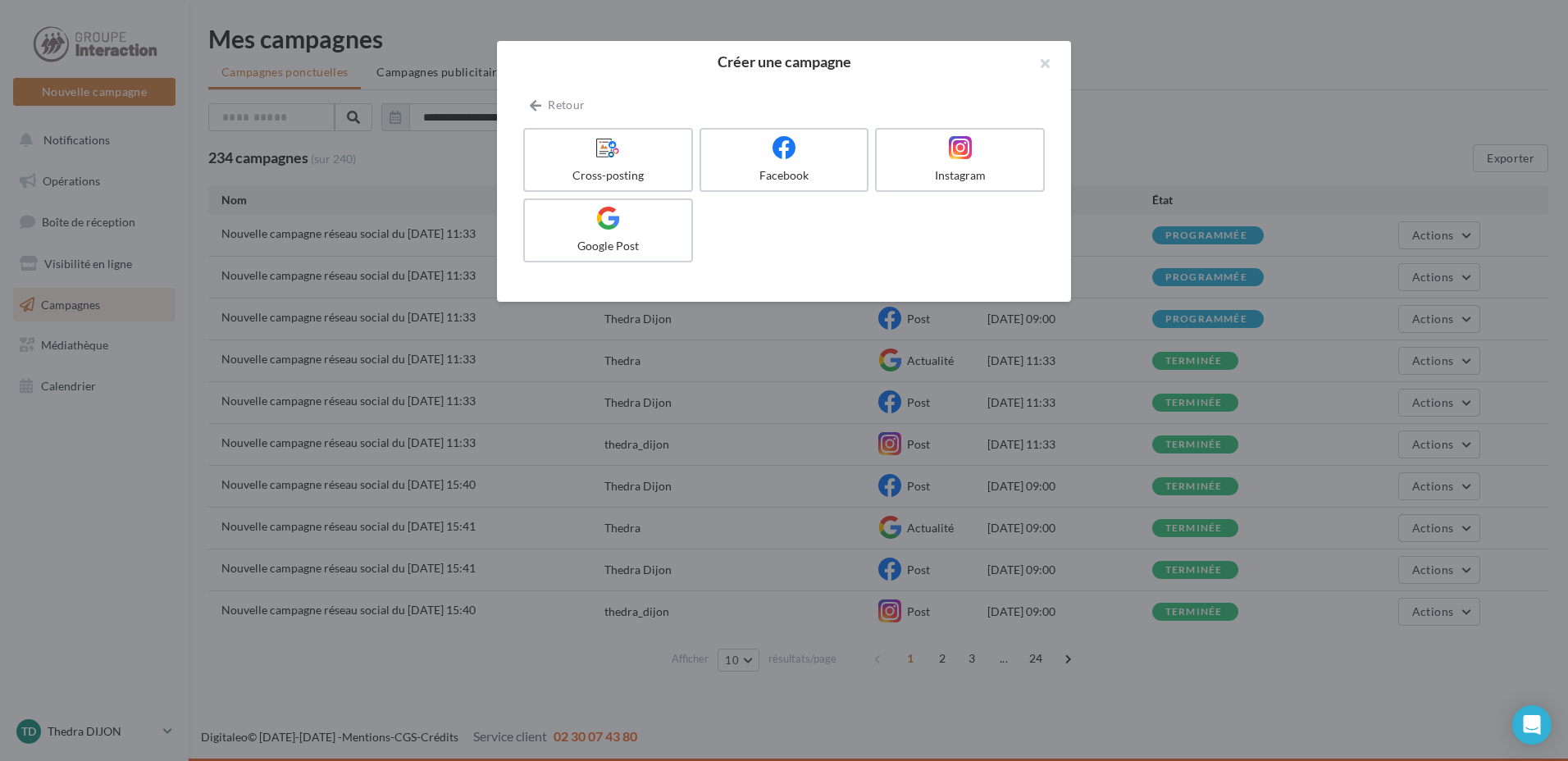
click at [619, 180] on div "Cross-posting" at bounding box center [608, 175] width 154 height 16
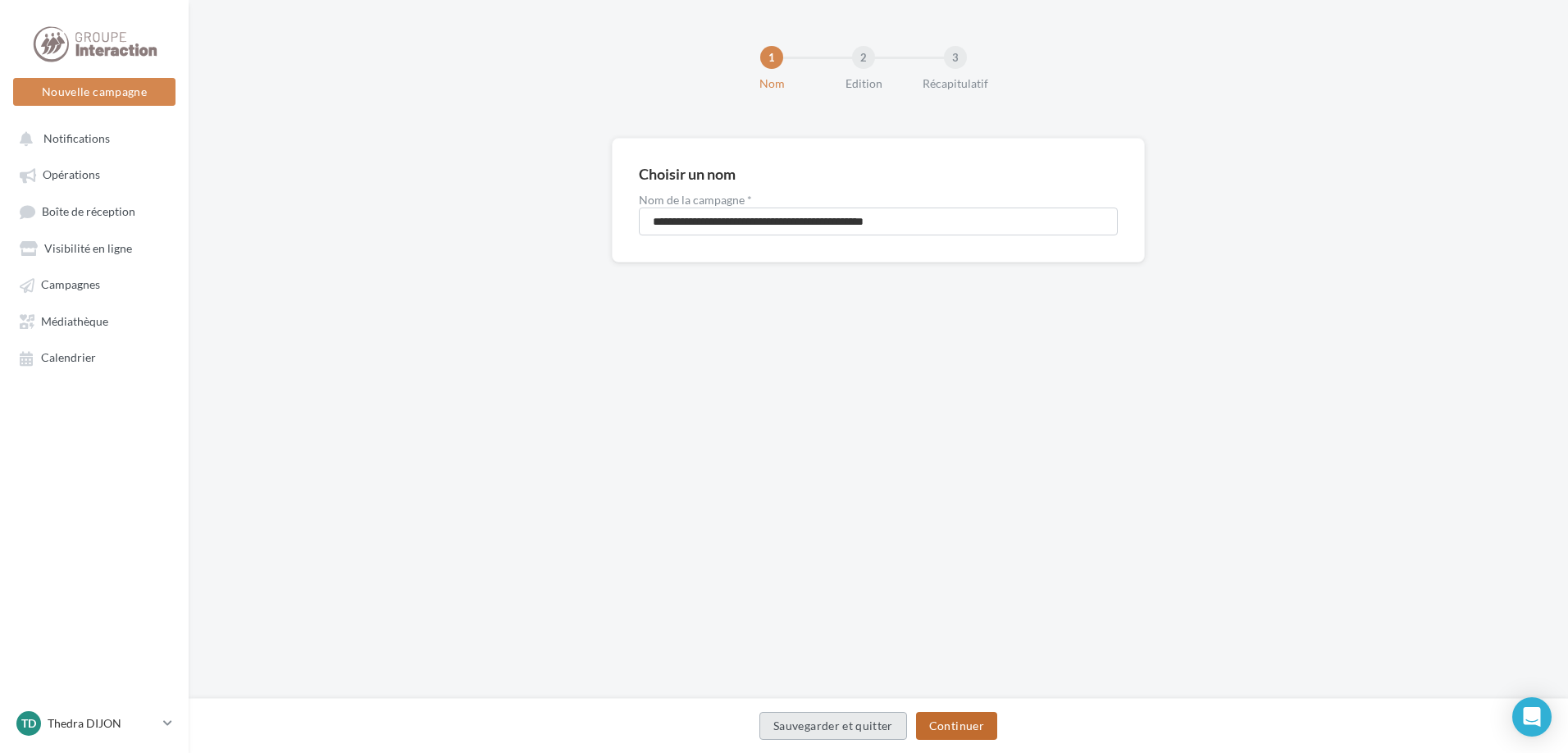
click at [959, 724] on button "Continuer" at bounding box center [956, 726] width 81 height 28
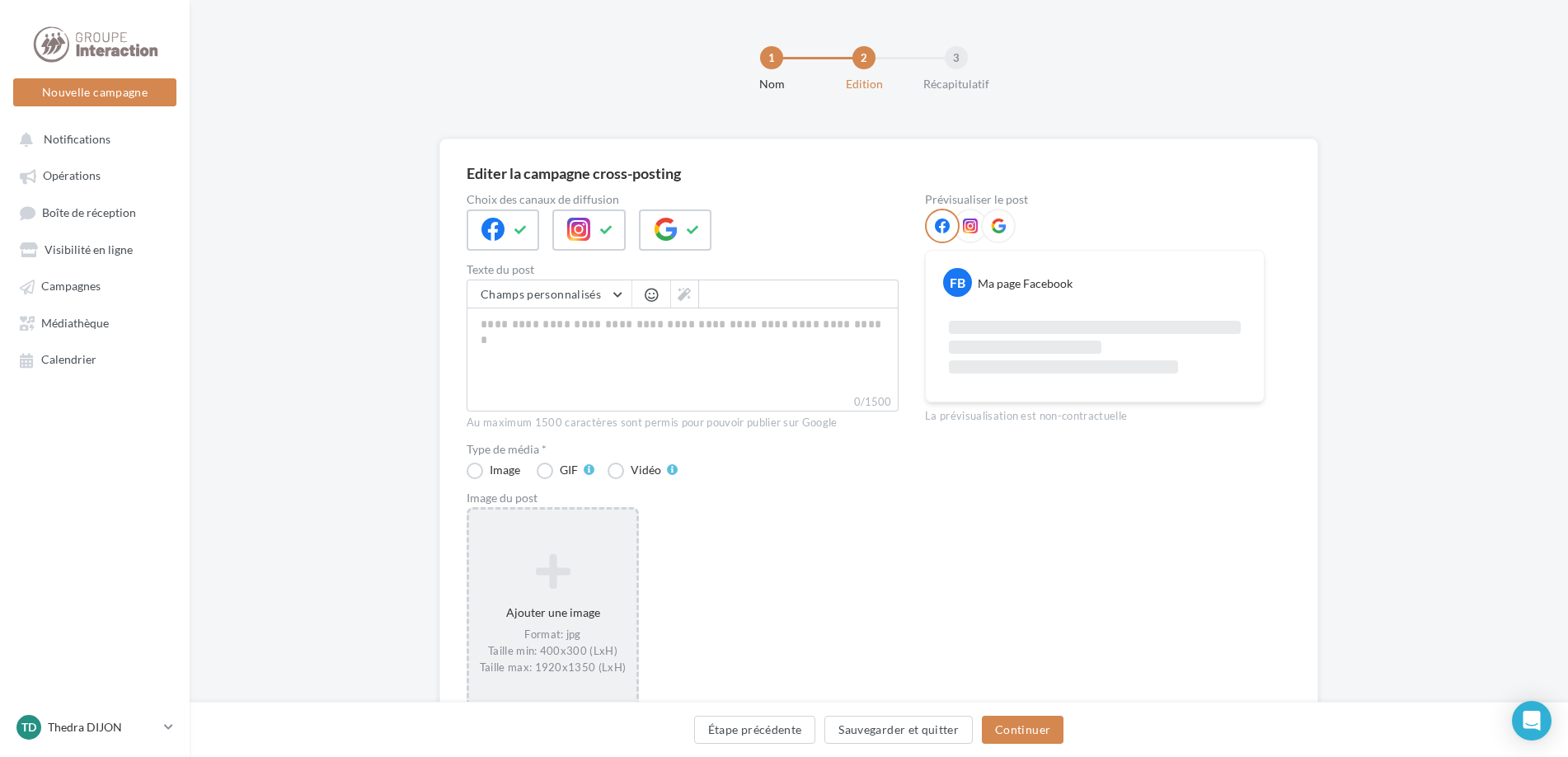
click at [506, 582] on icon at bounding box center [553, 571] width 154 height 40
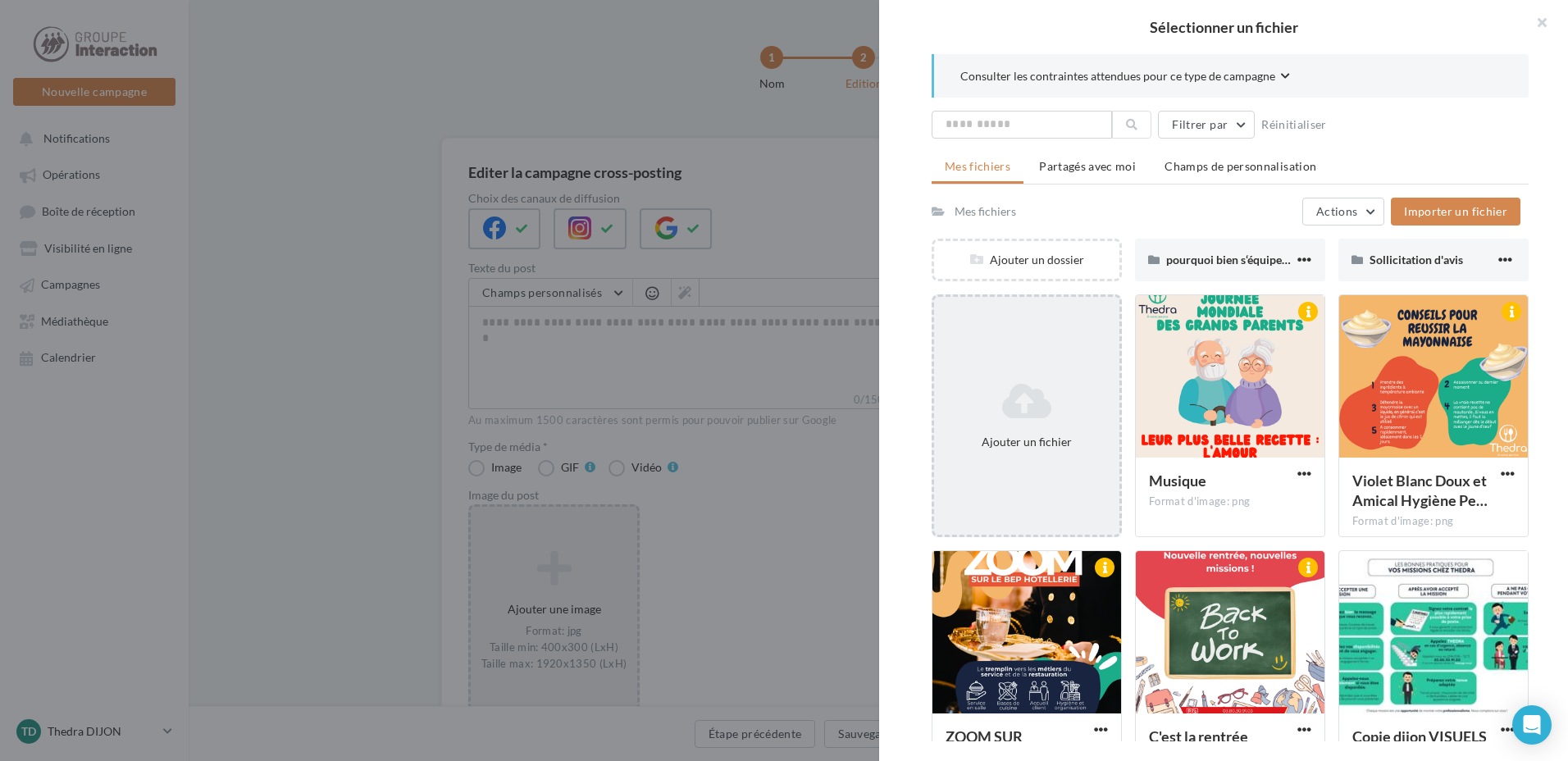
click at [995, 413] on icon at bounding box center [1026, 400] width 172 height 39
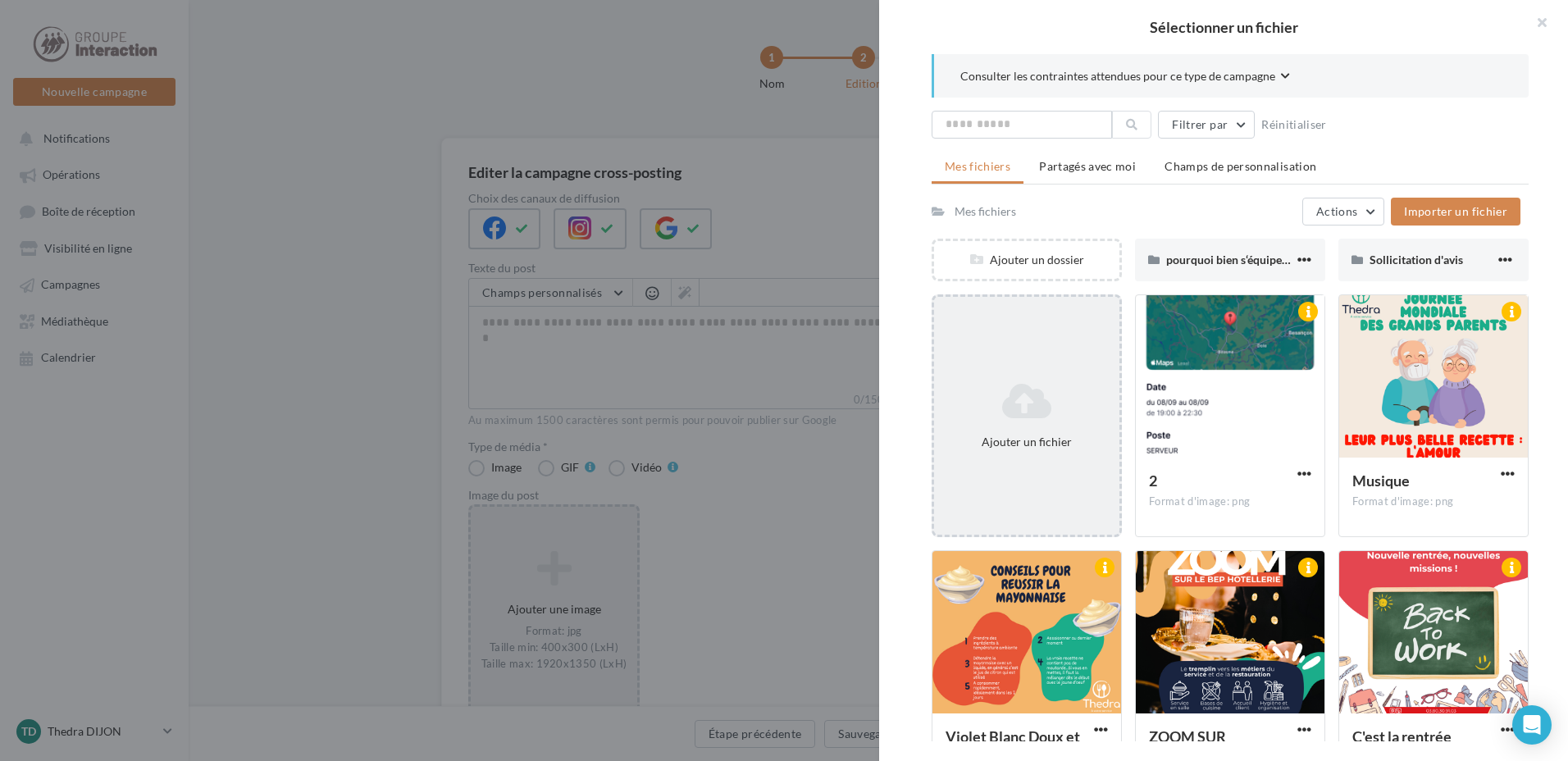
click at [1033, 387] on icon at bounding box center [1026, 400] width 172 height 39
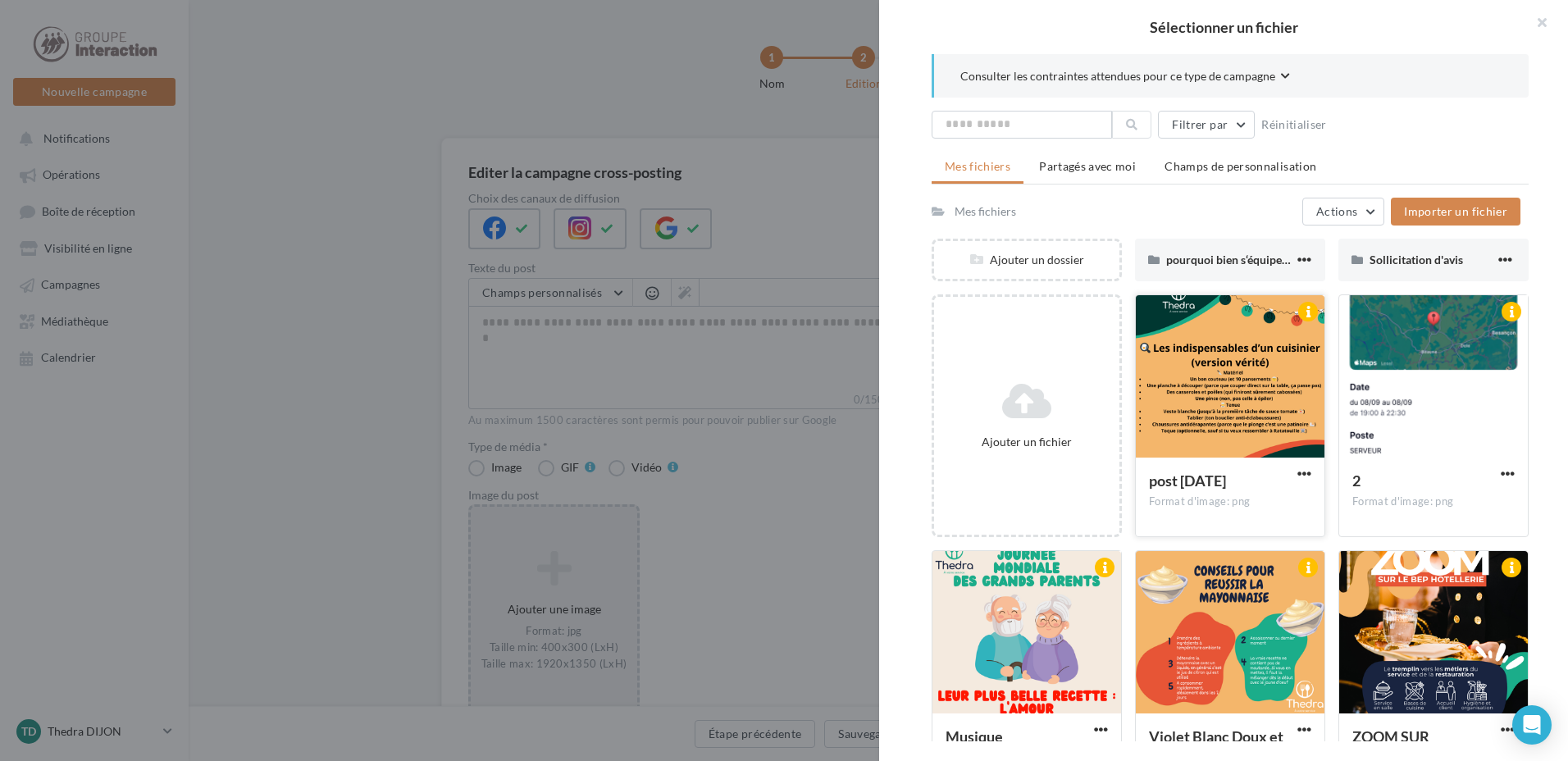
click at [1223, 425] on div at bounding box center [1230, 376] width 188 height 164
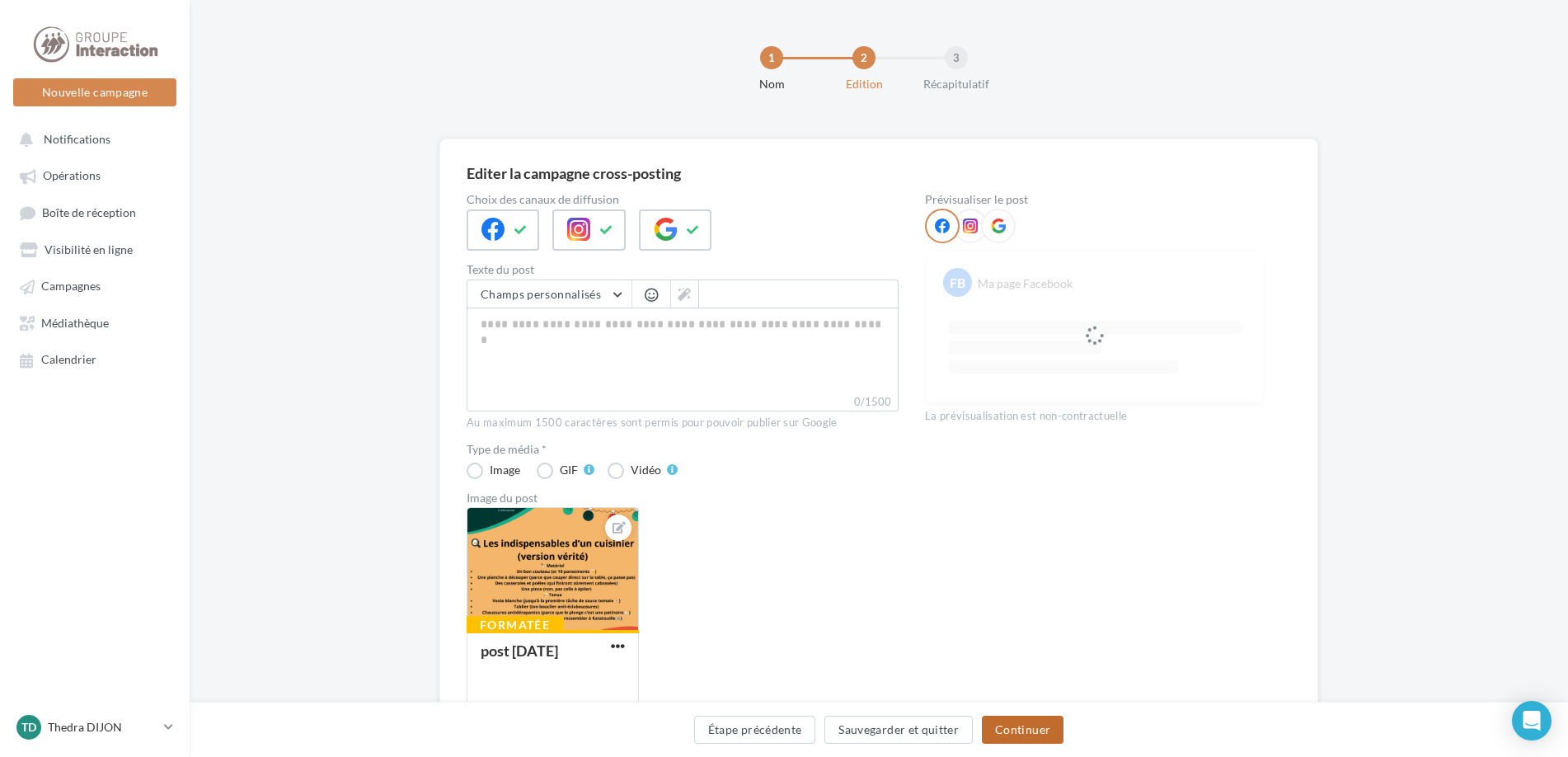
drag, startPoint x: 1026, startPoint y: 739, endPoint x: 1012, endPoint y: 764, distance: 28.7
click at [1026, 738] on button "Continuer" at bounding box center [1022, 729] width 82 height 28
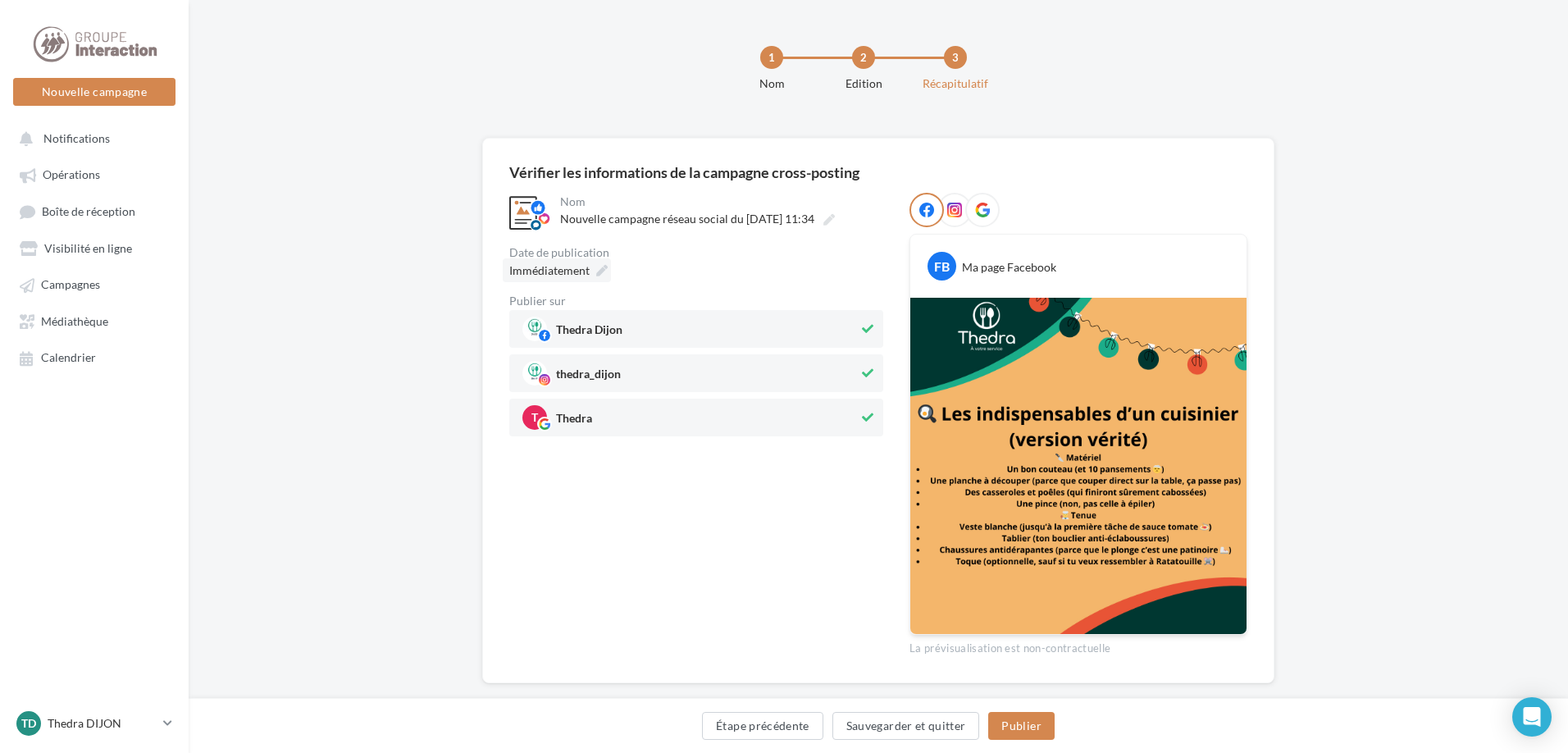
click at [588, 272] on div "Immédiatement" at bounding box center [556, 270] width 108 height 24
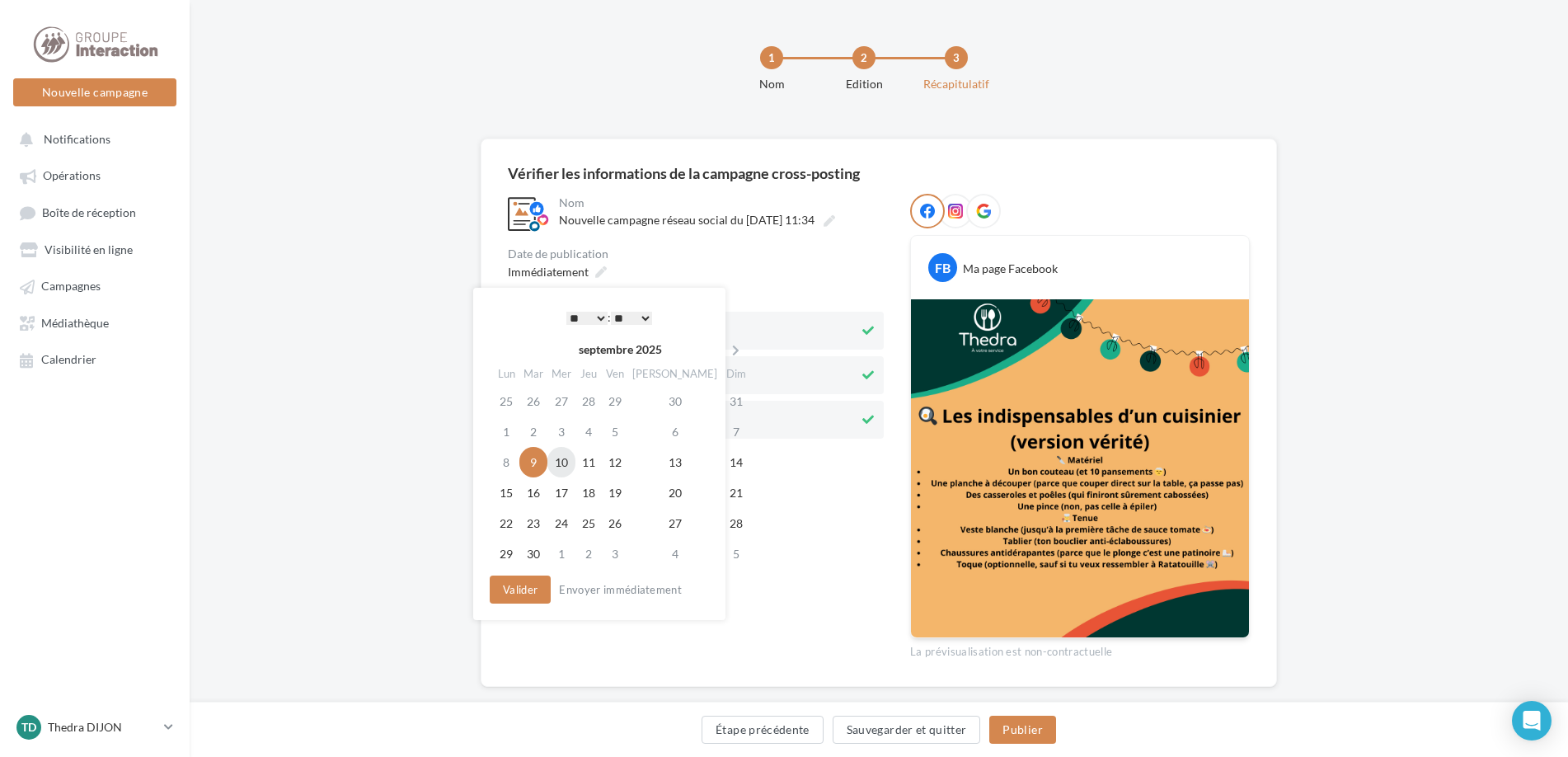
click at [556, 455] on td "10" at bounding box center [561, 461] width 28 height 30
click at [604, 316] on select "* * * * * * * * * * ** ** ** ** ** ** ** ** ** ** ** ** ** **" at bounding box center [586, 318] width 41 height 13
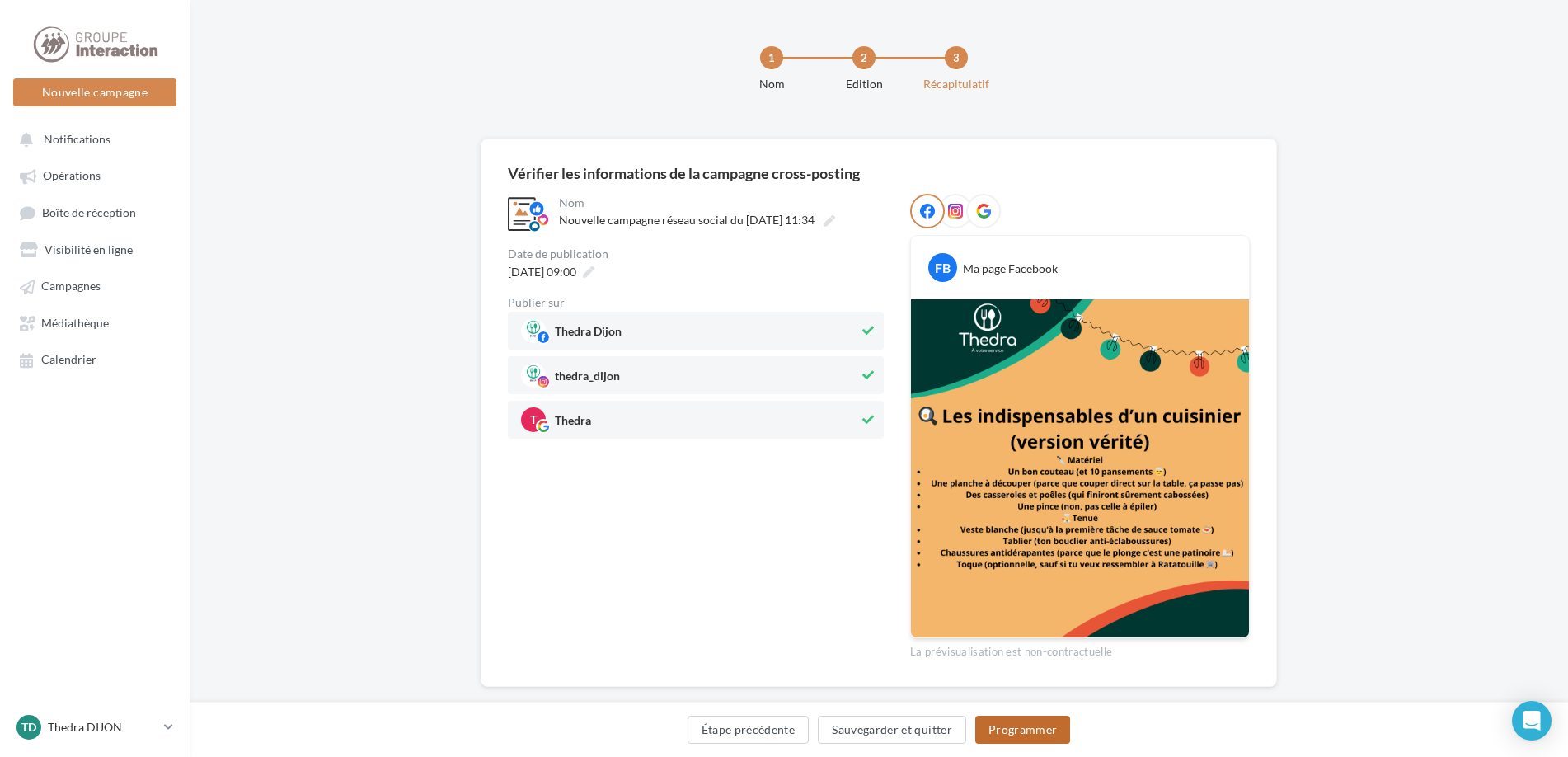
click at [1027, 721] on button "Programmer" at bounding box center [1022, 729] width 96 height 28
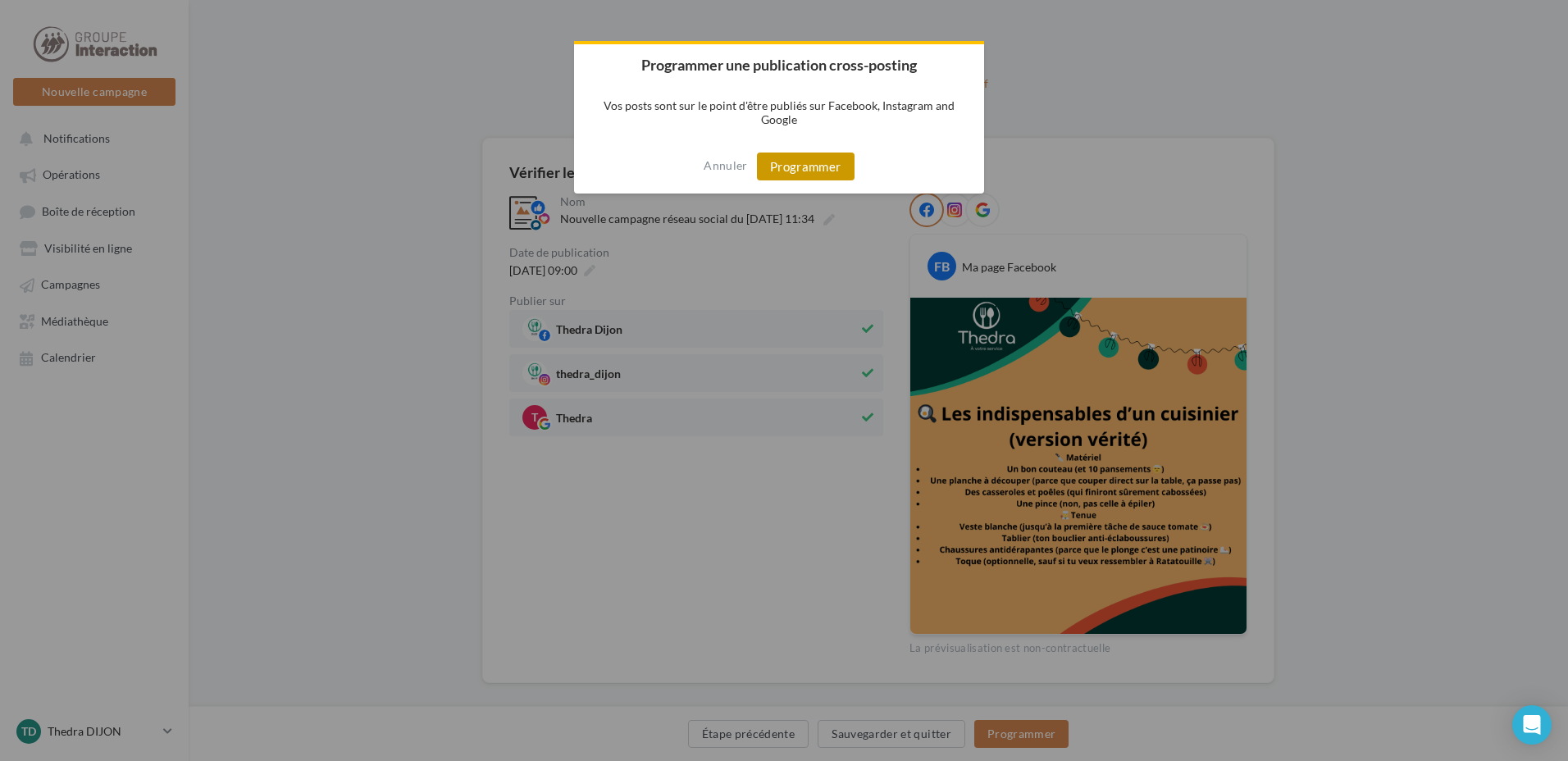
click at [829, 165] on button "Programmer" at bounding box center [805, 166] width 98 height 28
